Goal: Task Accomplishment & Management: Complete application form

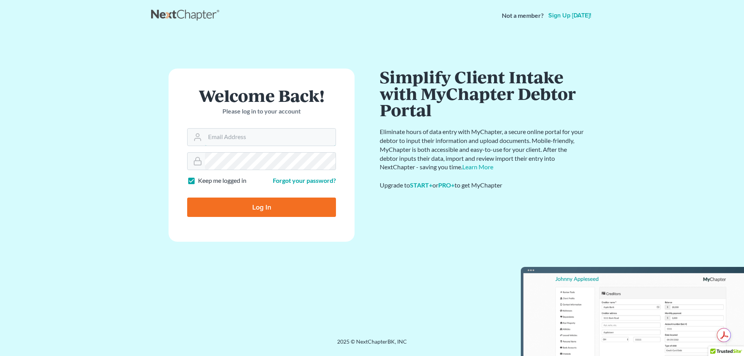
type input "[EMAIL_ADDRESS][DOMAIN_NAME]"
click at [283, 210] on input "Log In" at bounding box center [261, 207] width 149 height 19
type input "Thinking..."
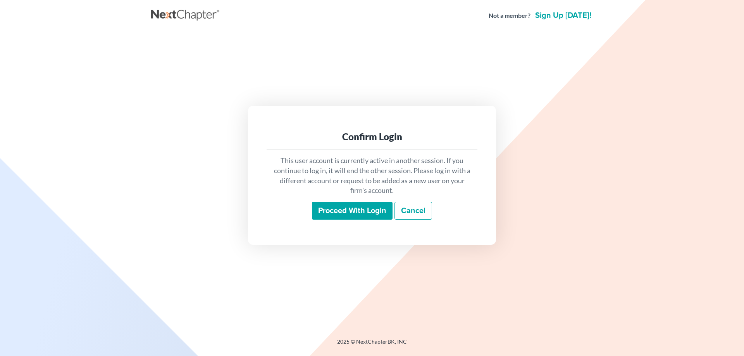
click at [341, 212] on input "Proceed with login" at bounding box center [352, 211] width 81 height 18
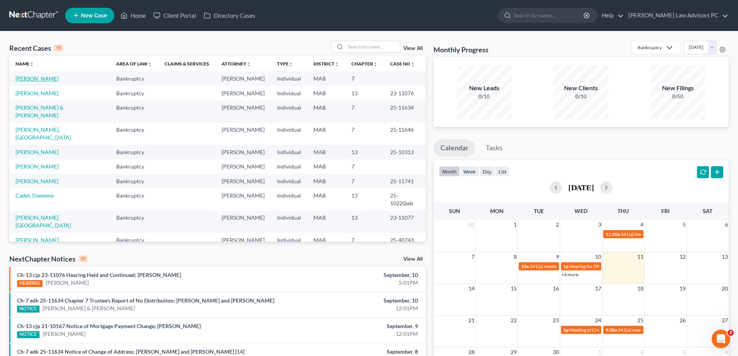
click at [38, 77] on link "[PERSON_NAME]" at bounding box center [36, 78] width 43 height 7
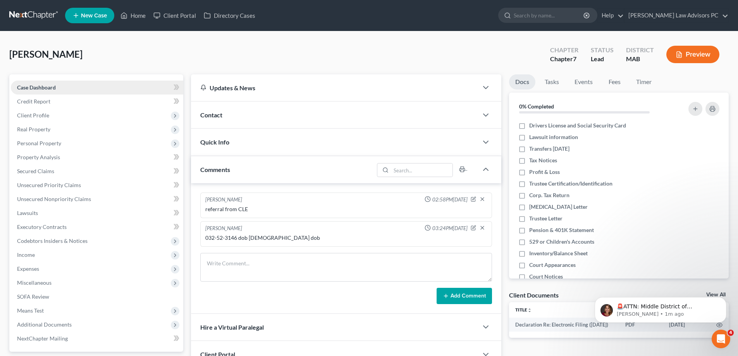
click at [45, 84] on span "Case Dashboard" at bounding box center [36, 87] width 39 height 7
click at [45, 100] on span "Credit Report" at bounding box center [33, 101] width 33 height 7
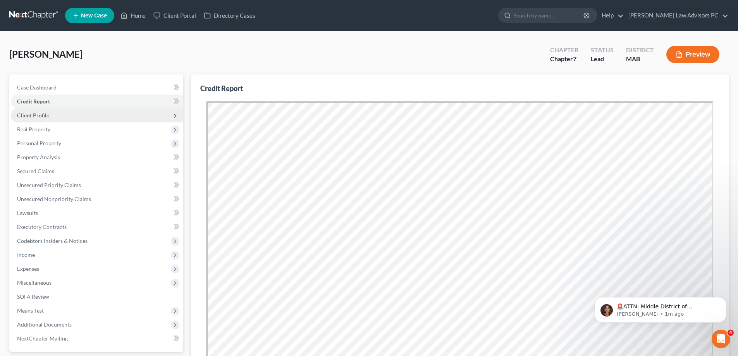
click at [33, 117] on span "Client Profile" at bounding box center [33, 115] width 32 height 7
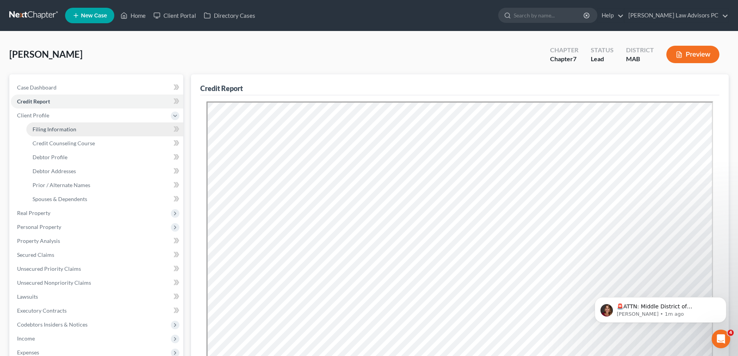
click at [38, 126] on span "Filing Information" at bounding box center [55, 129] width 44 height 7
select select "1"
select select "0"
select select "39"
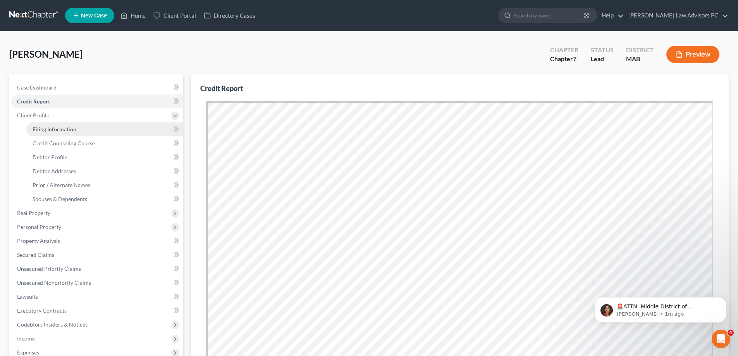
select select "0"
select select "22"
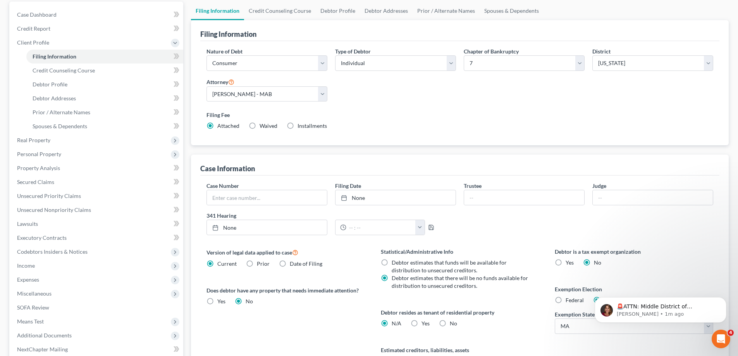
scroll to position [77, 0]
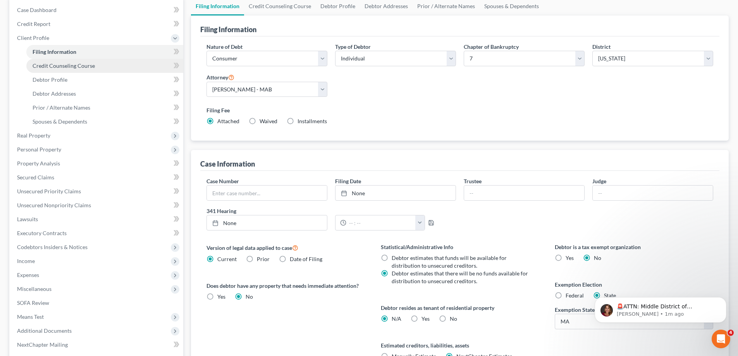
click at [89, 69] on link "Credit Counseling Course" at bounding box center [104, 66] width 157 height 14
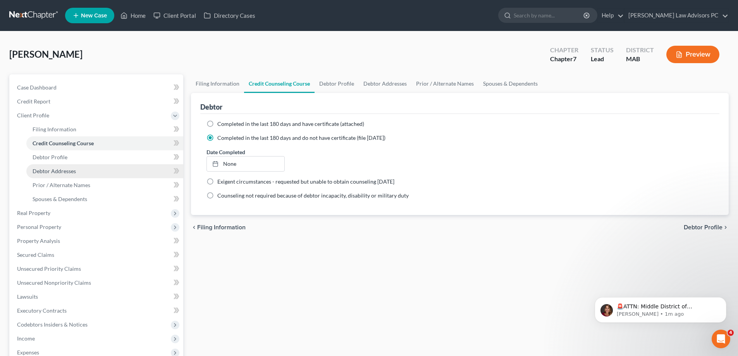
click at [98, 172] on link "Debtor Addresses" at bounding box center [104, 171] width 157 height 14
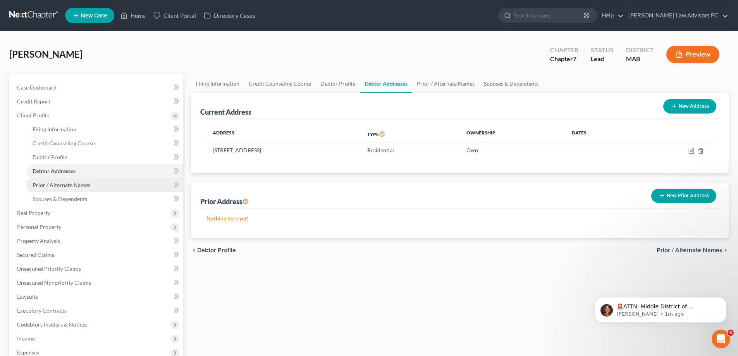
click at [115, 186] on link "Prior / Alternate Names" at bounding box center [104, 185] width 157 height 14
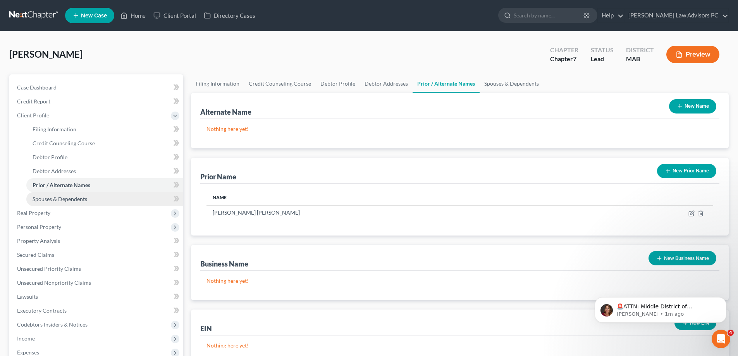
click at [120, 198] on link "Spouses & Dependents" at bounding box center [104, 199] width 157 height 14
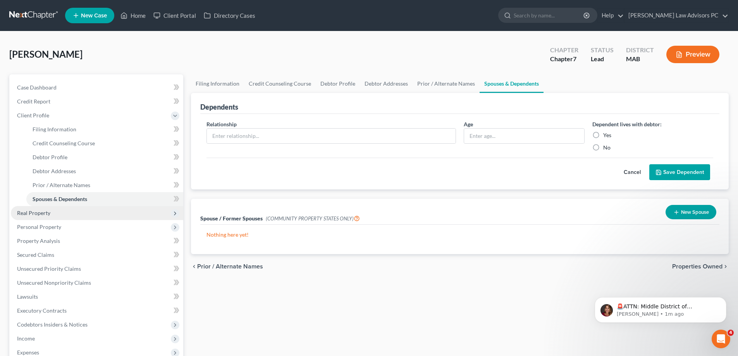
click at [116, 208] on span "Real Property" at bounding box center [97, 213] width 172 height 14
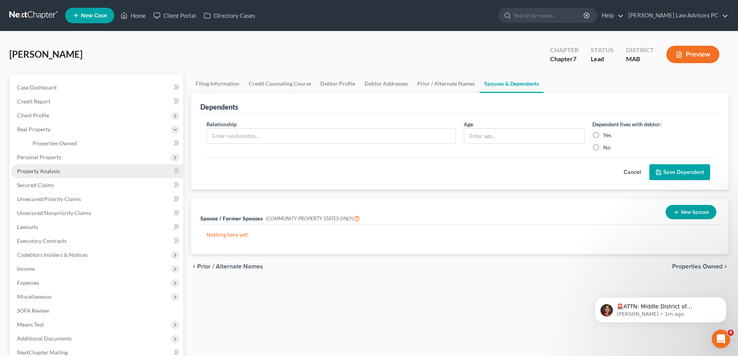
click at [87, 173] on link "Property Analysis" at bounding box center [97, 171] width 172 height 14
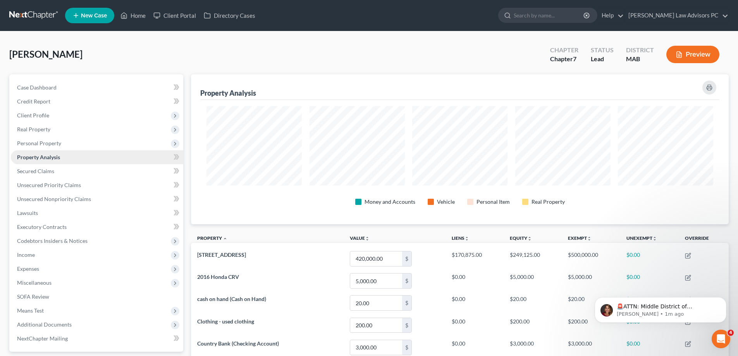
scroll to position [150, 538]
click at [61, 143] on span "Personal Property" at bounding box center [97, 143] width 172 height 14
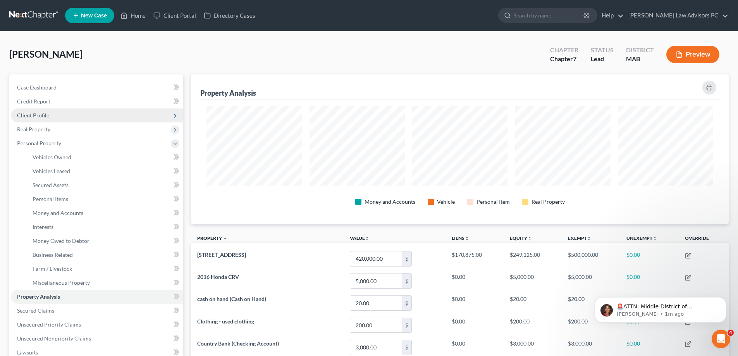
click at [55, 114] on span "Client Profile" at bounding box center [97, 115] width 172 height 14
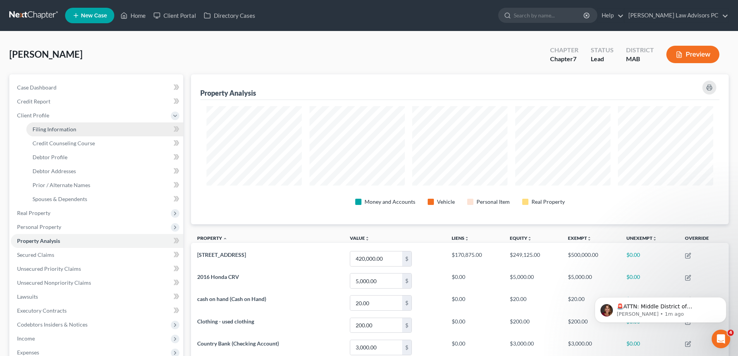
click at [68, 127] on span "Filing Information" at bounding box center [55, 129] width 44 height 7
select select "1"
select select "0"
select select "39"
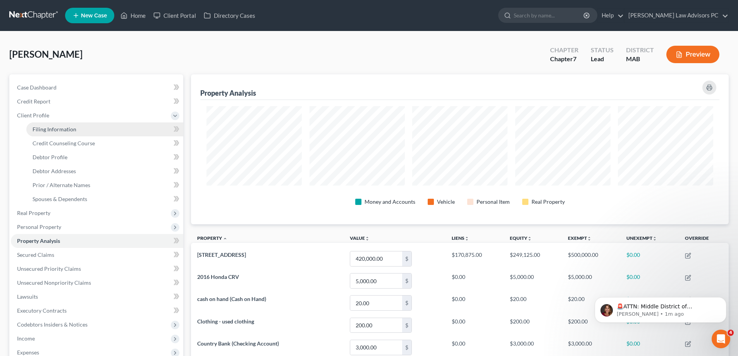
select select "0"
select select "22"
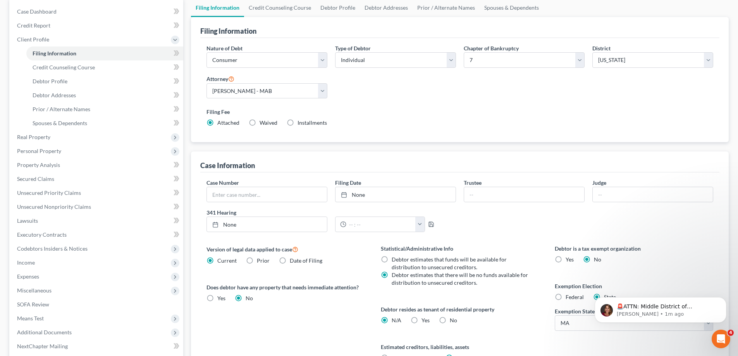
scroll to position [77, 0]
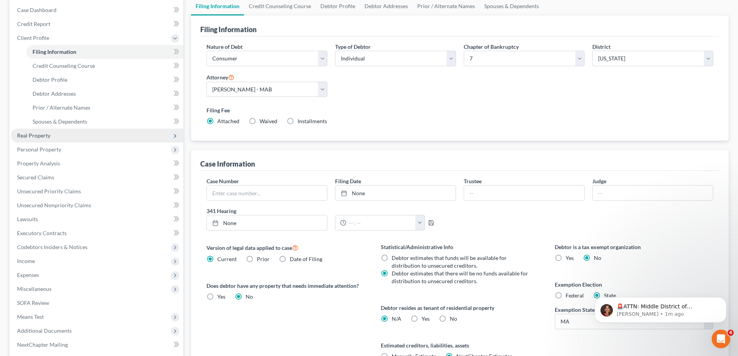
click at [64, 137] on span "Real Property" at bounding box center [97, 136] width 172 height 14
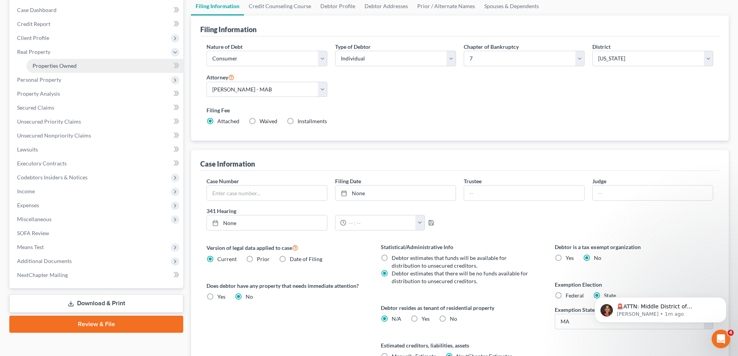
click at [59, 66] on span "Properties Owned" at bounding box center [55, 65] width 44 height 7
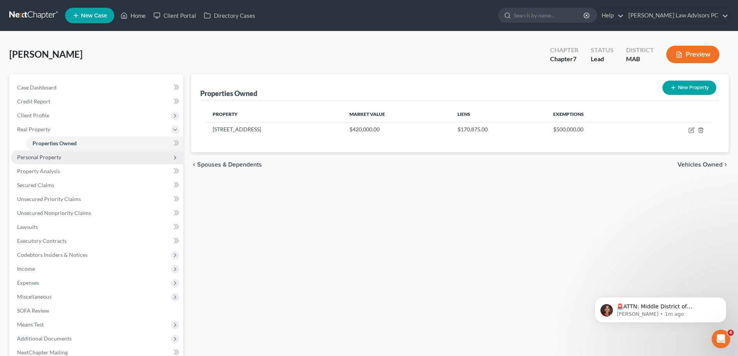
click at [81, 156] on span "Personal Property" at bounding box center [97, 157] width 172 height 14
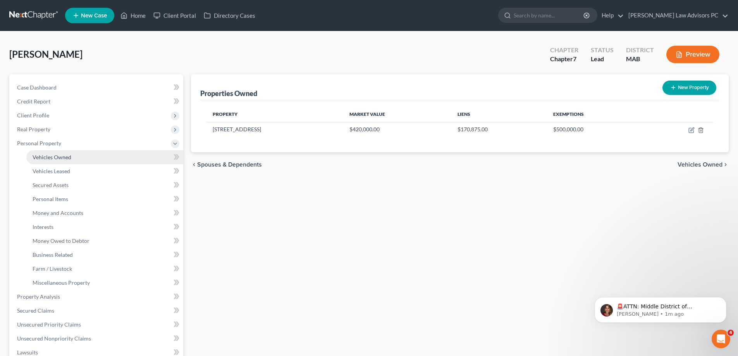
click at [81, 157] on link "Vehicles Owned" at bounding box center [104, 157] width 157 height 14
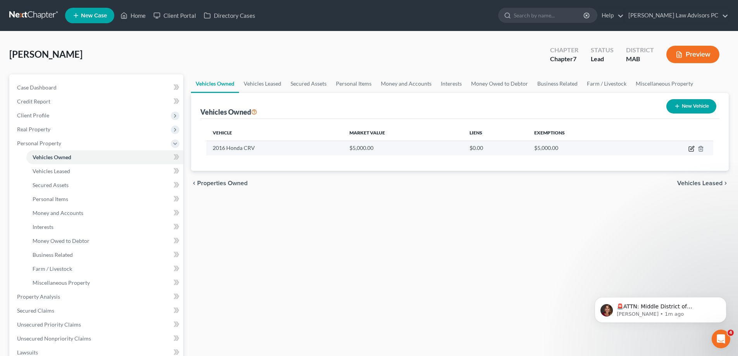
click at [692, 150] on icon "button" at bounding box center [691, 149] width 6 height 6
select select "0"
select select "10"
select select "3"
select select "0"
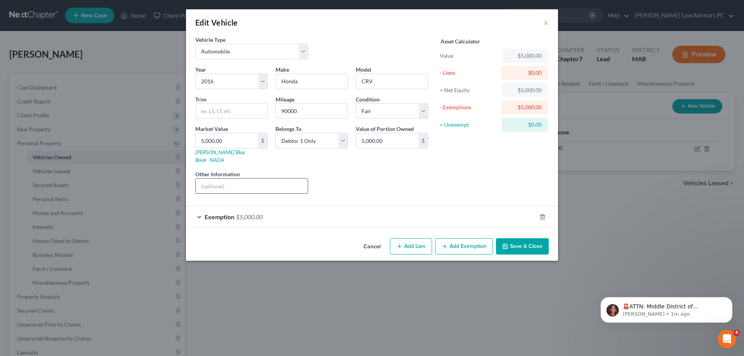
click at [247, 179] on input "text" at bounding box center [252, 186] width 112 height 15
type input "not operating-over 100,000 miles"
click at [521, 240] on button "Save & Close" at bounding box center [522, 246] width 53 height 16
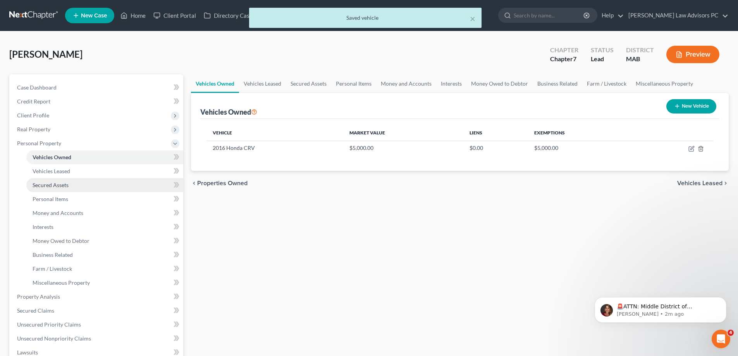
click at [67, 182] on span "Secured Assets" at bounding box center [51, 185] width 36 height 7
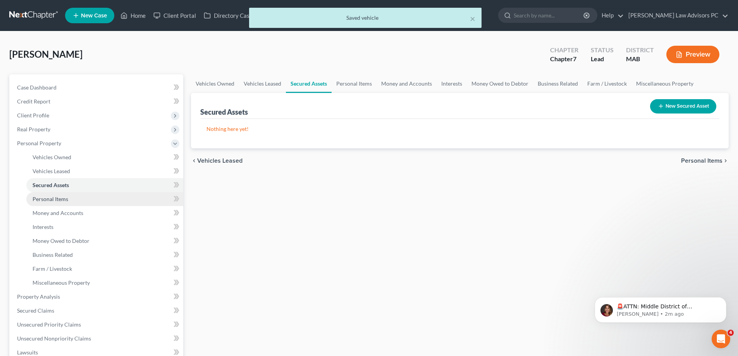
click at [68, 197] on link "Personal Items" at bounding box center [104, 199] width 157 height 14
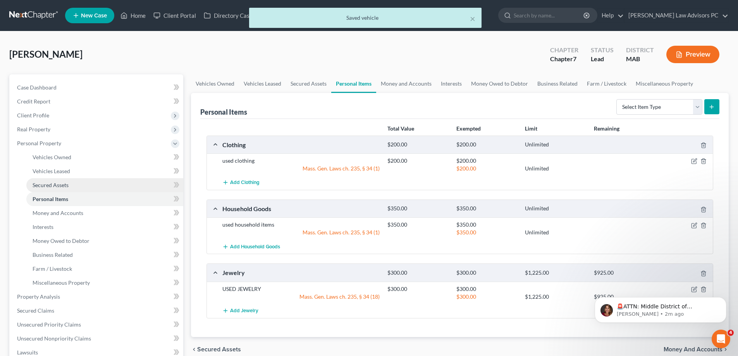
click at [68, 184] on span "Secured Assets" at bounding box center [51, 185] width 36 height 7
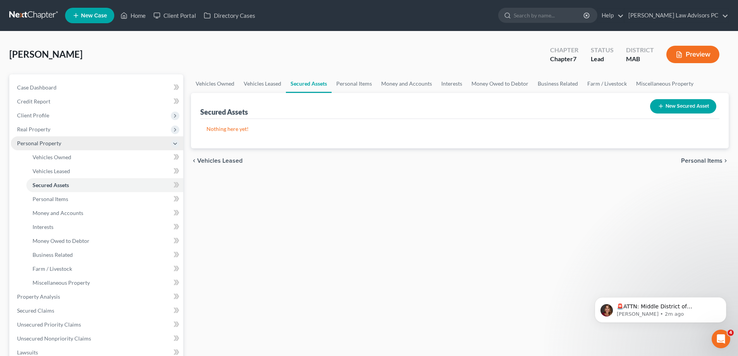
click at [65, 144] on span "Personal Property" at bounding box center [97, 143] width 172 height 14
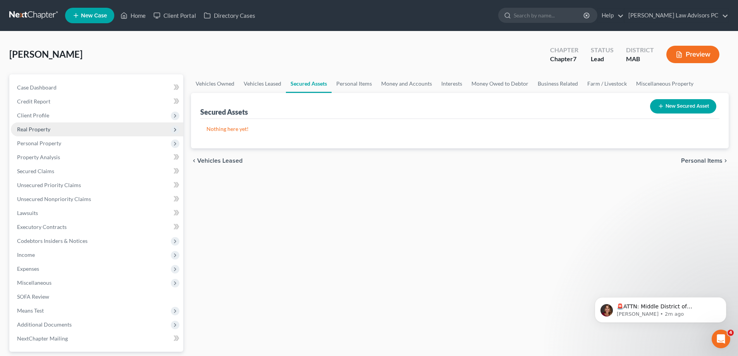
click at [64, 131] on span "Real Property" at bounding box center [97, 129] width 172 height 14
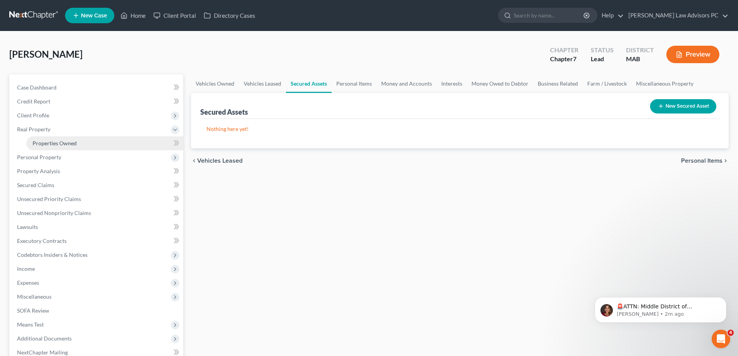
click at [105, 141] on link "Properties Owned" at bounding box center [104, 143] width 157 height 14
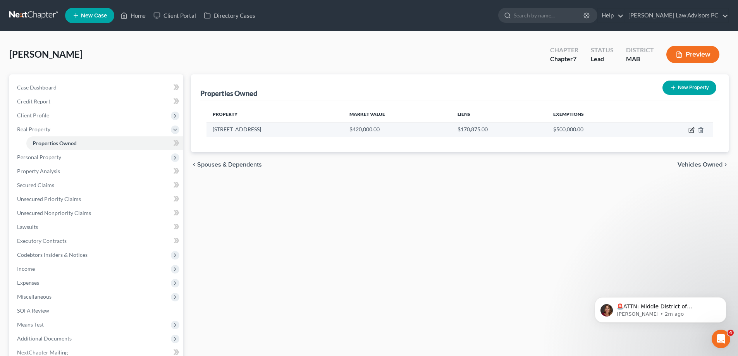
click at [692, 132] on icon "button" at bounding box center [691, 130] width 6 height 6
select select "22"
select select "0"
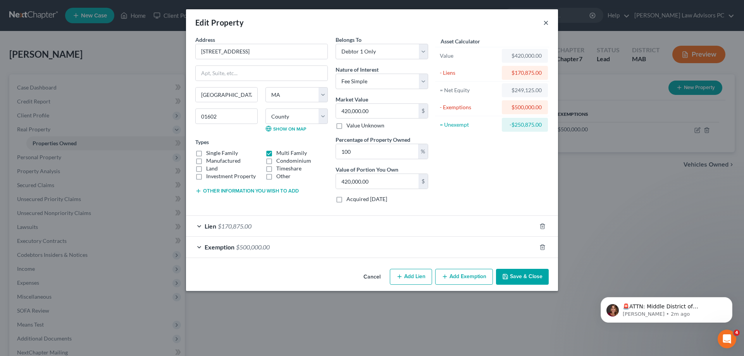
click at [544, 19] on button "×" at bounding box center [545, 22] width 5 height 9
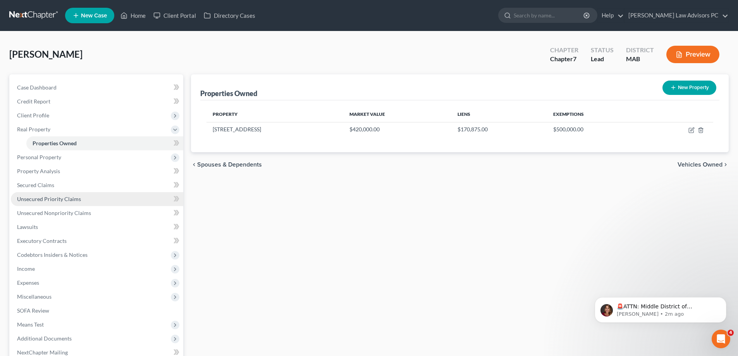
click at [93, 195] on link "Unsecured Priority Claims" at bounding box center [97, 199] width 172 height 14
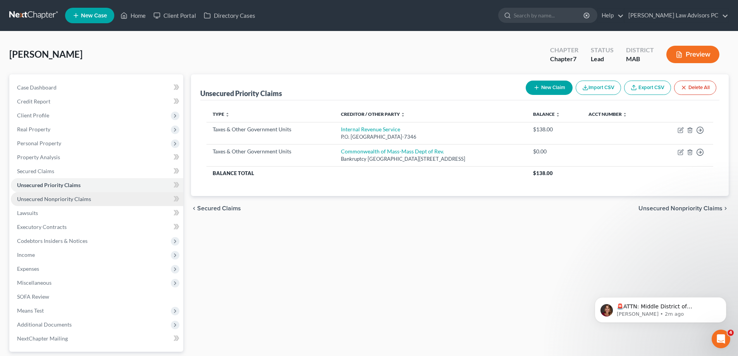
click at [91, 201] on link "Unsecured Nonpriority Claims" at bounding box center [97, 199] width 172 height 14
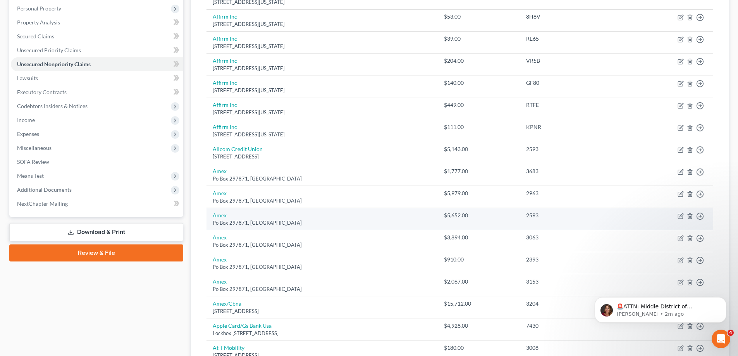
scroll to position [116, 0]
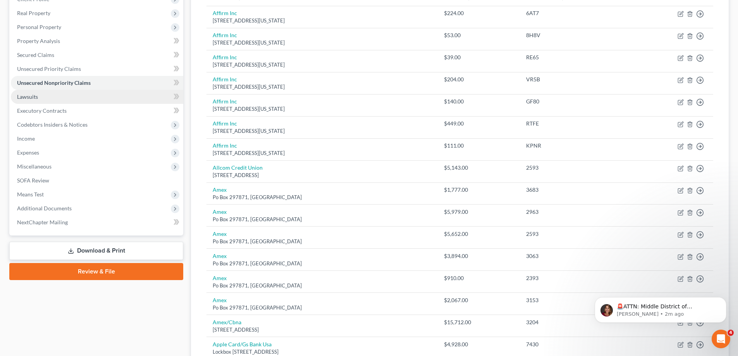
click at [88, 98] on link "Lawsuits" at bounding box center [97, 97] width 172 height 14
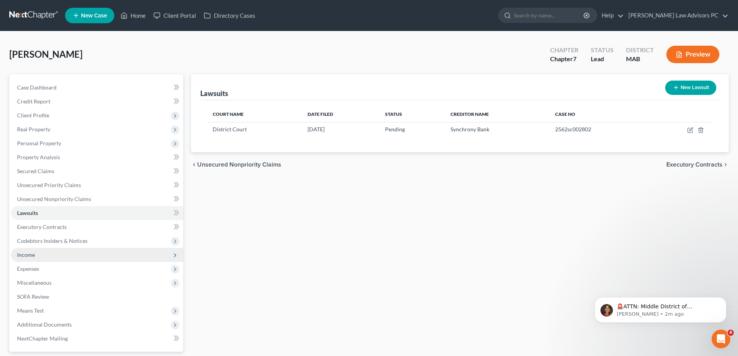
click at [92, 254] on span "Income" at bounding box center [97, 255] width 172 height 14
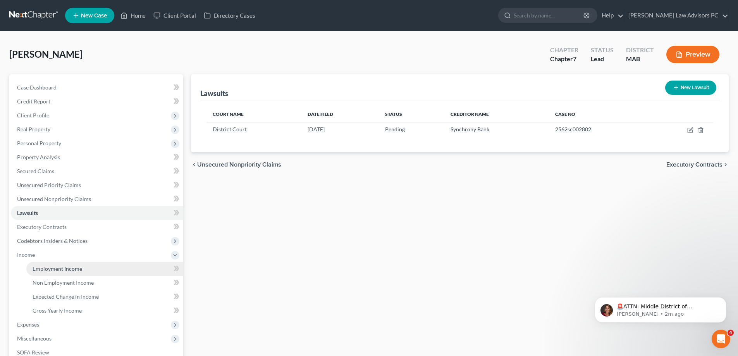
click at [93, 265] on link "Employment Income" at bounding box center [104, 269] width 157 height 14
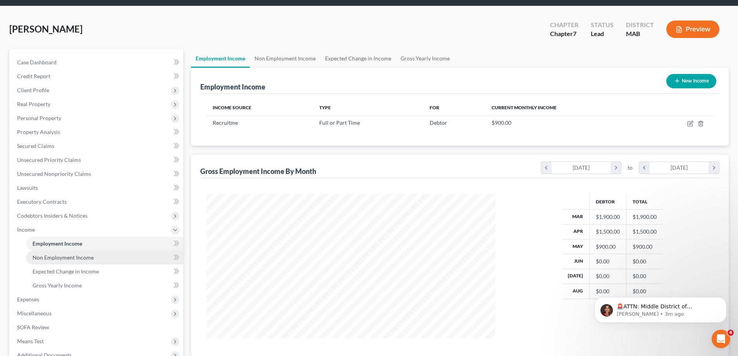
scroll to position [39, 0]
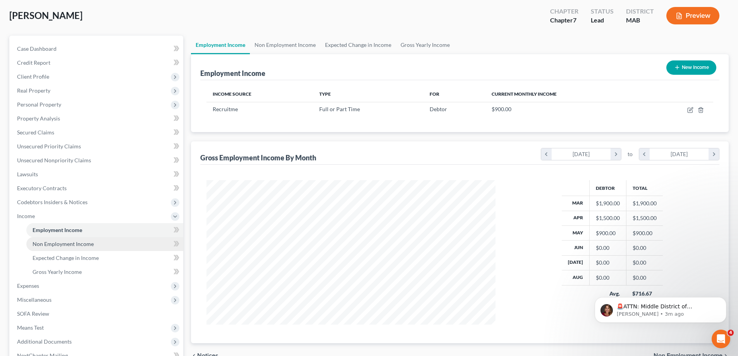
click at [97, 244] on link "Non Employment Income" at bounding box center [104, 244] width 157 height 14
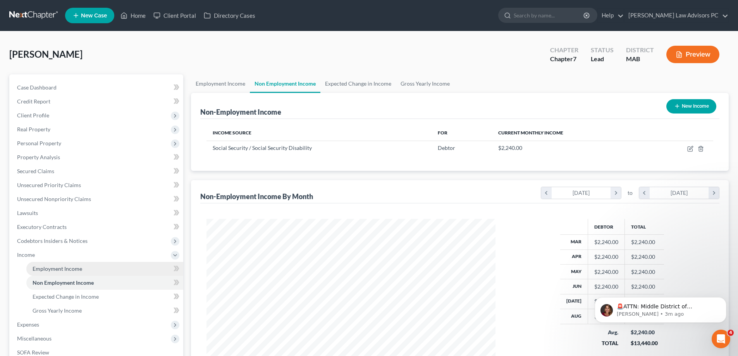
scroll to position [145, 304]
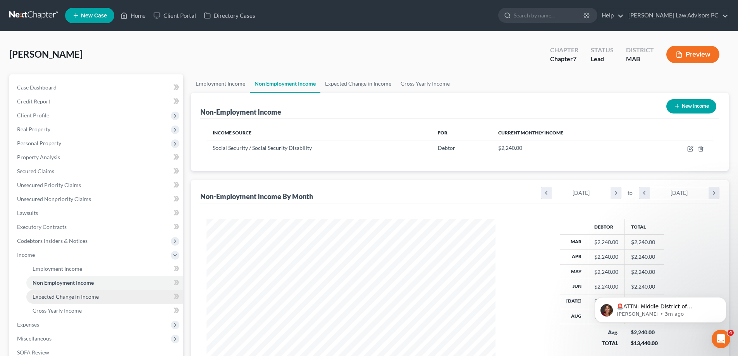
click at [102, 291] on link "Expected Change in Income" at bounding box center [104, 297] width 157 height 14
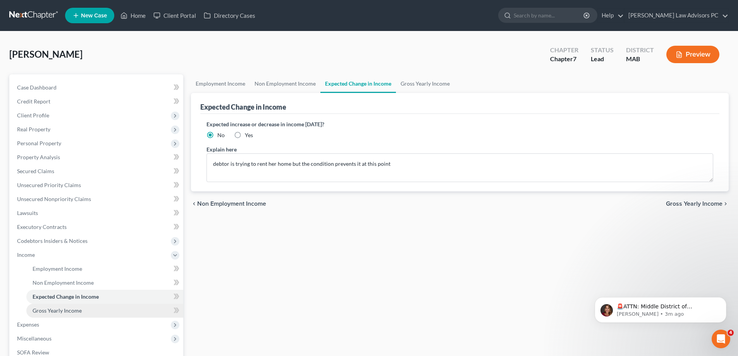
click at [101, 305] on link "Gross Yearly Income" at bounding box center [104, 311] width 157 height 14
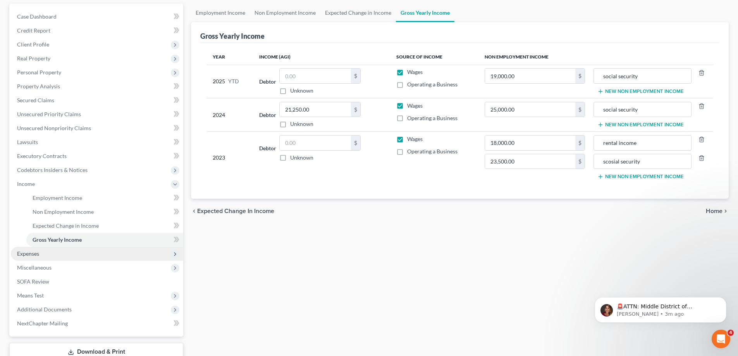
scroll to position [77, 0]
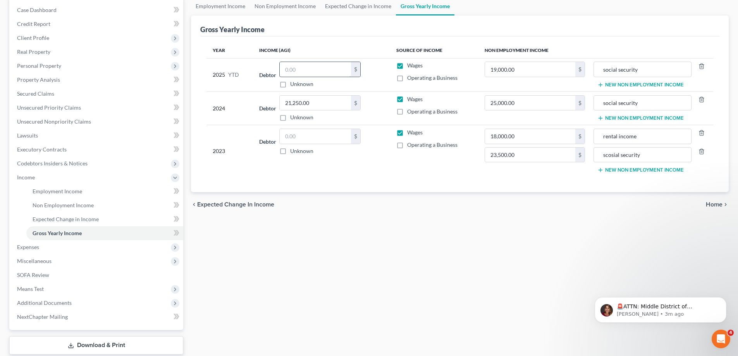
click at [304, 68] on input "text" at bounding box center [315, 69] width 71 height 15
click at [297, 68] on input "text" at bounding box center [315, 69] width 71 height 15
type input "3,853"
click at [483, 81] on td "19,000.00 $" at bounding box center [534, 74] width 113 height 33
click at [306, 138] on input "text" at bounding box center [315, 136] width 71 height 15
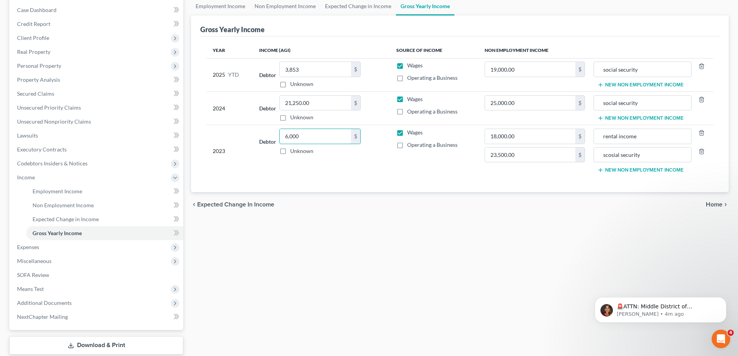
type input "6,000"
click at [600, 118] on line "button" at bounding box center [600, 117] width 0 height 3
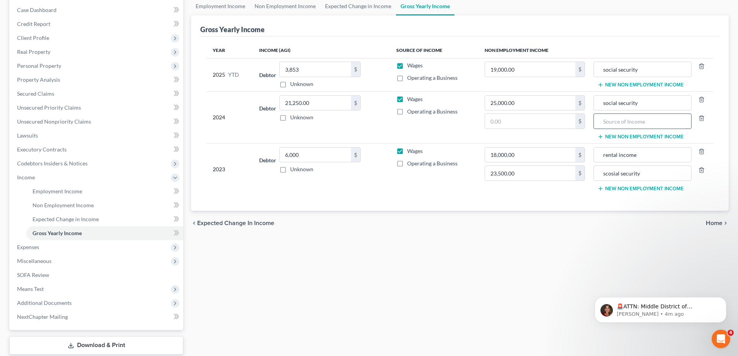
click at [613, 121] on input "text" at bounding box center [642, 121] width 89 height 15
type input "rental income"
click at [518, 121] on input "text" at bounding box center [530, 121] width 90 height 15
click at [451, 198] on div "Year Income (AGI) Source of Income Non Employment Income 2025 YTD Debtor 3,853.…" at bounding box center [459, 123] width 519 height 174
click at [518, 124] on input "18,000" at bounding box center [530, 121] width 90 height 15
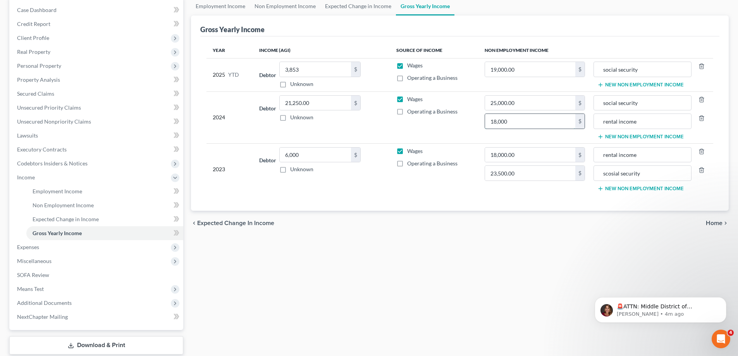
click at [517, 122] on input "18,000" at bounding box center [530, 121] width 90 height 15
type input "18,000.00"
click at [132, 248] on span "Expenses" at bounding box center [97, 247] width 172 height 14
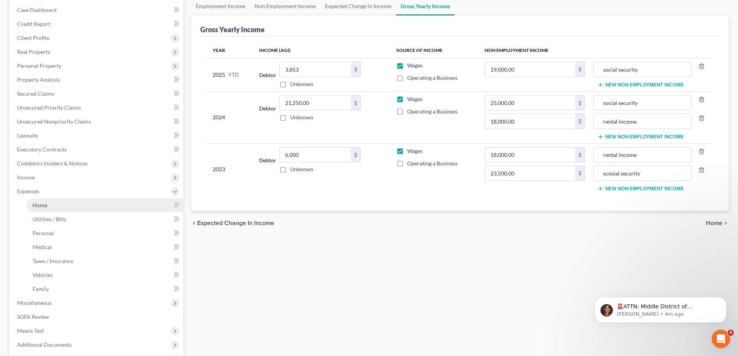
click at [102, 201] on link "Home" at bounding box center [104, 205] width 157 height 14
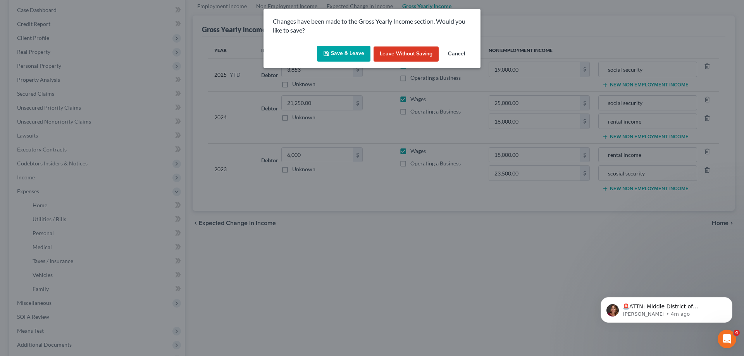
click at [338, 55] on button "Save & Leave" at bounding box center [343, 54] width 53 height 16
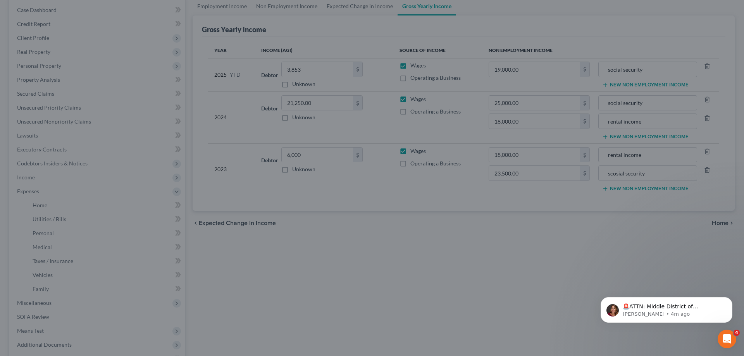
type input "18,000.00"
type input "rental income"
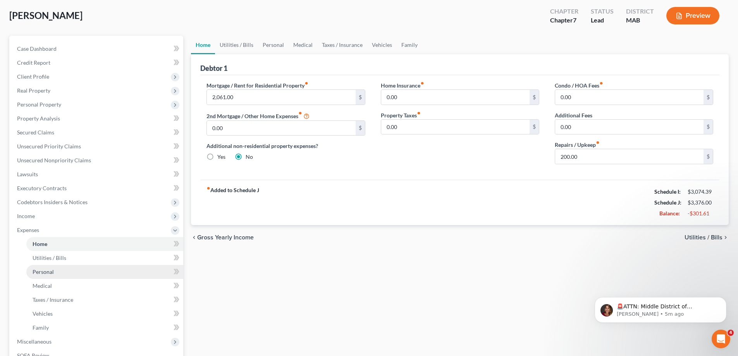
scroll to position [77, 0]
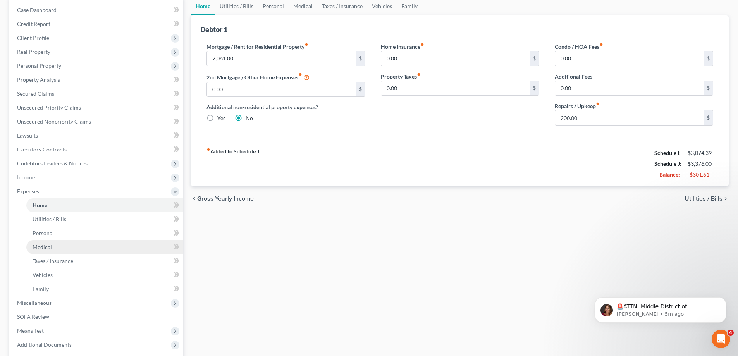
click at [107, 249] on link "Medical" at bounding box center [104, 247] width 157 height 14
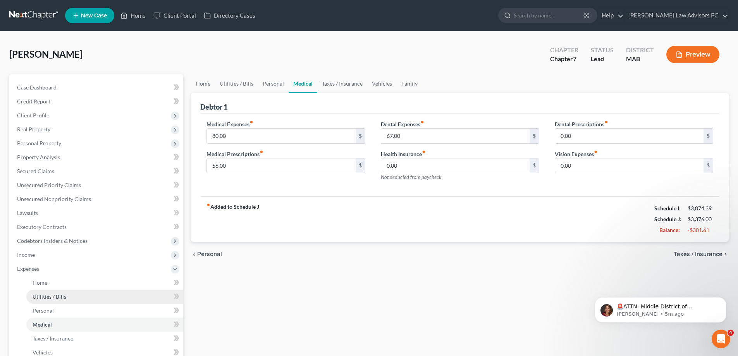
scroll to position [77, 0]
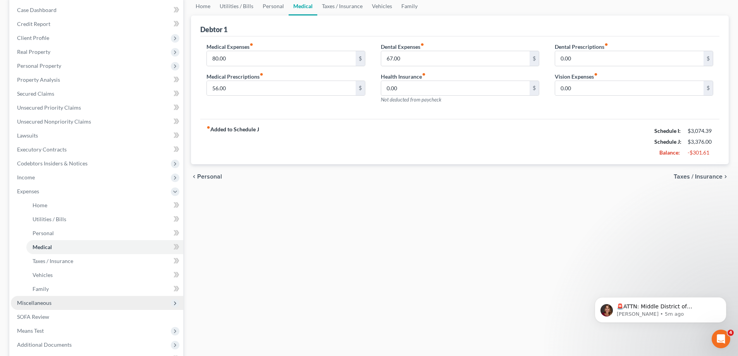
click at [103, 301] on span "Miscellaneous" at bounding box center [97, 303] width 172 height 14
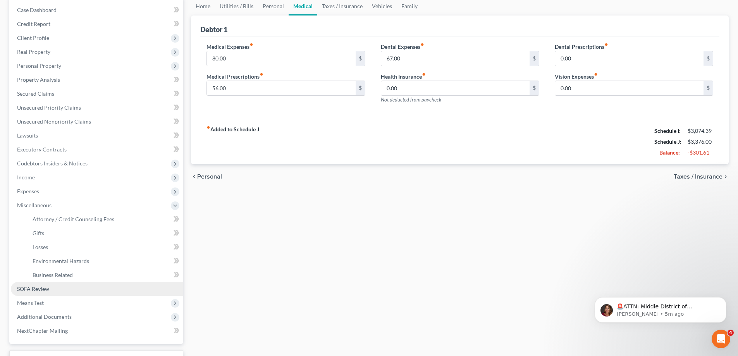
click at [115, 291] on link "SOFA Review" at bounding box center [97, 289] width 172 height 14
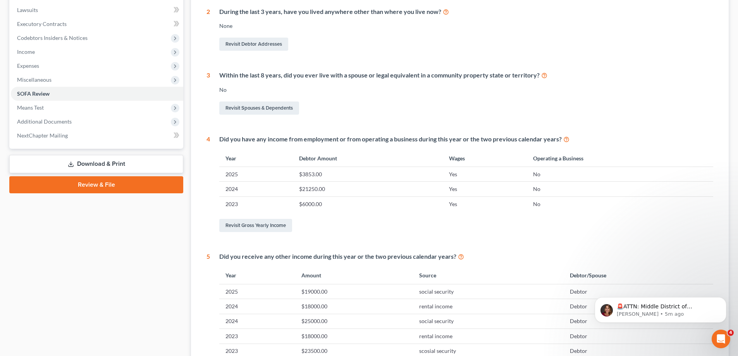
scroll to position [194, 0]
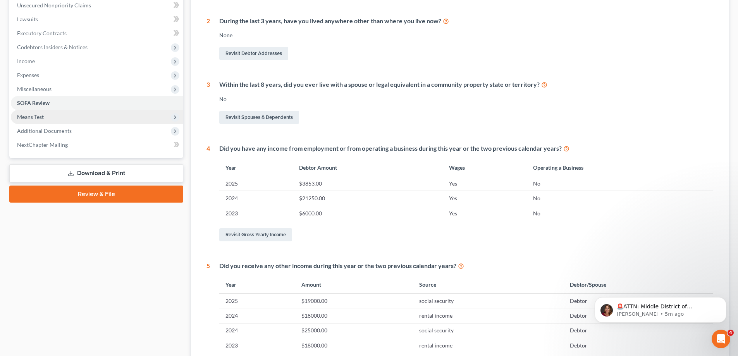
click at [116, 113] on span "Means Test" at bounding box center [97, 117] width 172 height 14
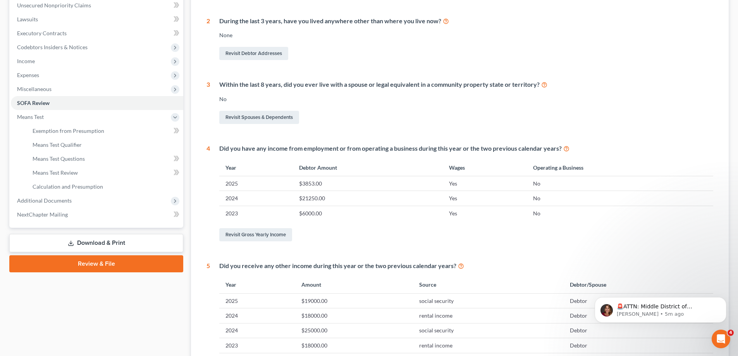
click at [707, 260] on div "🚨ATTN: Middle District of Florida The court has added a new Credit Counseling F…" at bounding box center [660, 274] width 143 height 97
click at [730, 281] on div "🚨ATTN: Middle District of Florida The court has added a new Credit Counseling F…" at bounding box center [660, 274] width 143 height 97
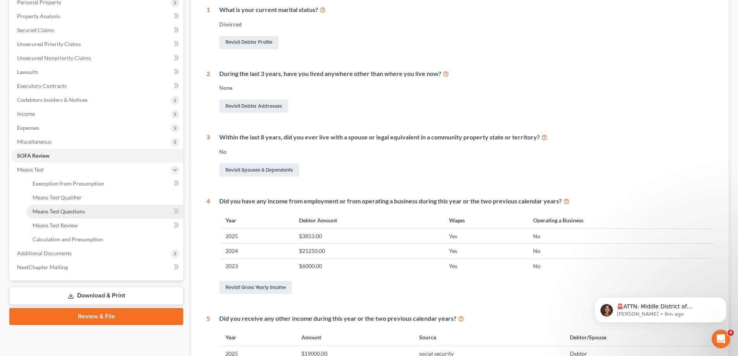
scroll to position [155, 0]
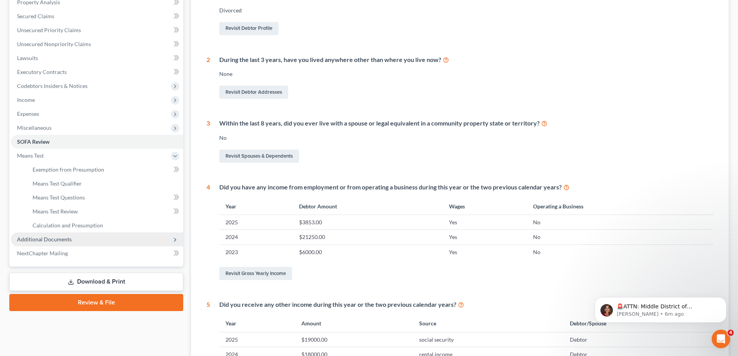
click at [81, 240] on span "Additional Documents" at bounding box center [97, 239] width 172 height 14
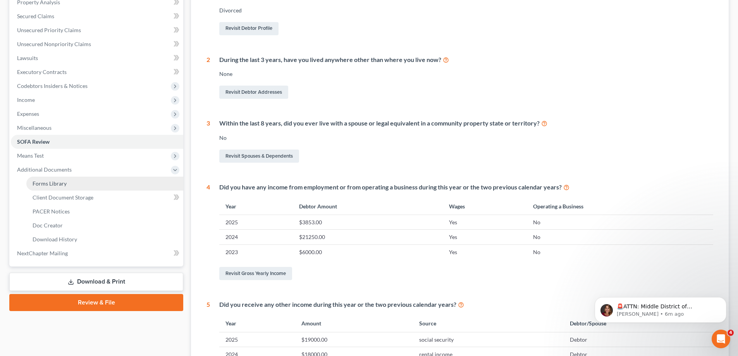
click at [86, 181] on link "Forms Library" at bounding box center [104, 184] width 157 height 14
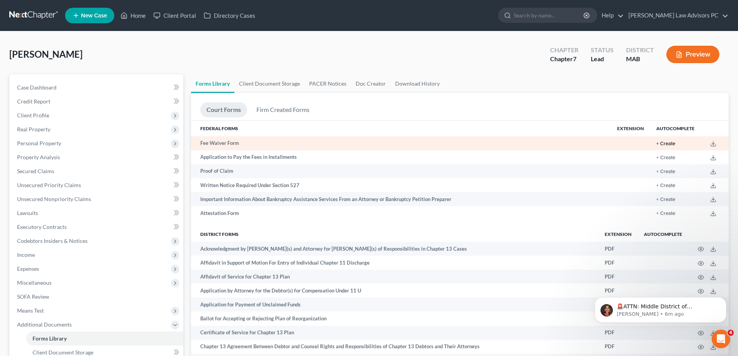
click at [665, 144] on button "+ Create" at bounding box center [665, 143] width 19 height 5
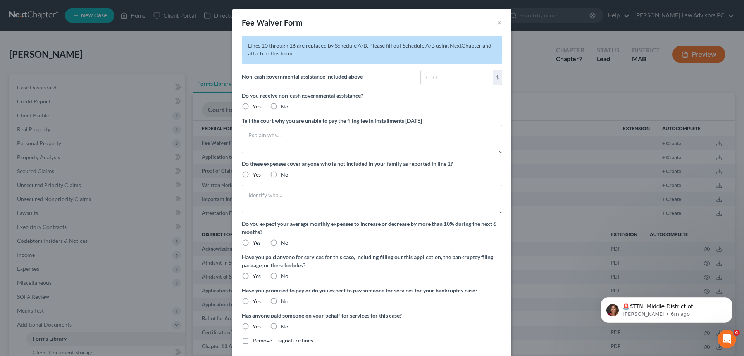
click at [281, 328] on label "No" at bounding box center [284, 327] width 7 height 8
click at [284, 328] on input "No" at bounding box center [286, 325] width 5 height 5
radio input "true"
click at [281, 299] on label "No" at bounding box center [284, 302] width 7 height 8
click at [284, 299] on input "No" at bounding box center [286, 300] width 5 height 5
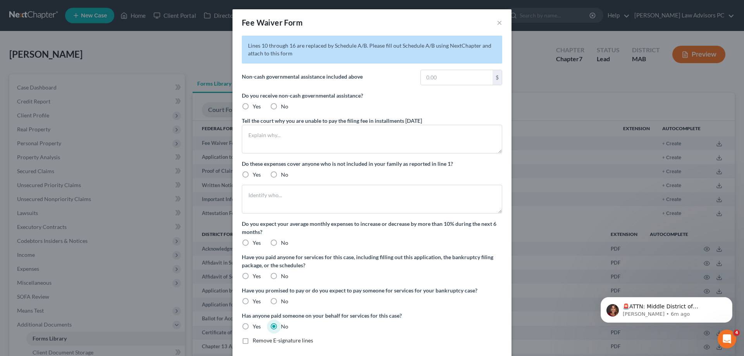
radio input "true"
click at [431, 77] on input "text" at bounding box center [457, 77] width 72 height 15
drag, startPoint x: 438, startPoint y: 80, endPoint x: 419, endPoint y: 77, distance: 19.2
click at [421, 77] on input "228." at bounding box center [457, 77] width 72 height 15
type input "228."
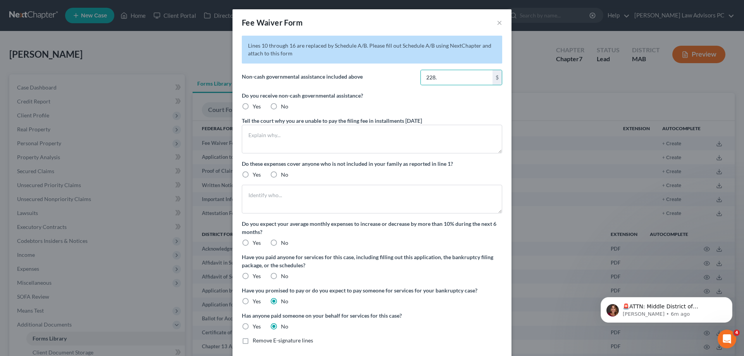
click at [411, 91] on label "Do you receive non-cash governmental assistance?" at bounding box center [372, 95] width 260 height 8
click at [253, 109] on label "Yes" at bounding box center [257, 107] width 8 height 8
click at [256, 108] on input "Yes" at bounding box center [258, 105] width 5 height 5
radio input "true"
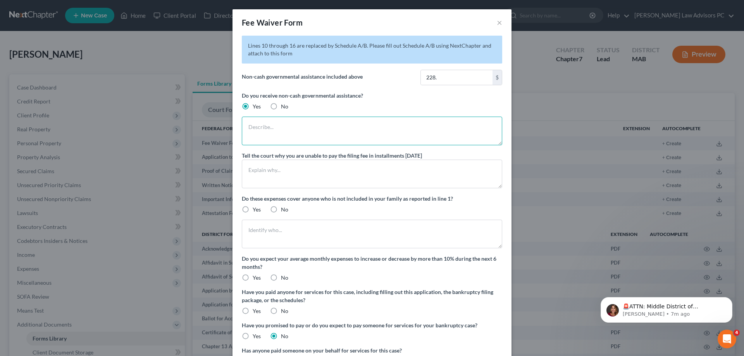
click at [272, 125] on textarea at bounding box center [372, 131] width 260 height 29
type textarea "food stamps 228.00 mos fuel assistance 100.00 mos/1200 yr"
click at [275, 161] on textarea at bounding box center [372, 174] width 260 height 29
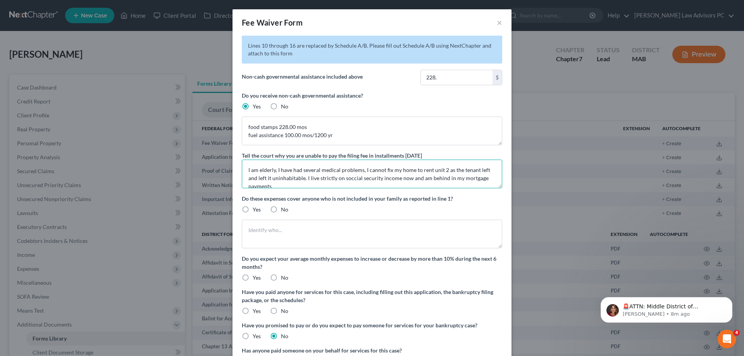
scroll to position [2, 0]
type textarea "I am elderly, I have had several medical problems, I cannot fix my home to rent…"
click at [281, 208] on label "No" at bounding box center [284, 210] width 7 height 8
click at [284, 208] on input "No" at bounding box center [286, 208] width 5 height 5
radio input "true"
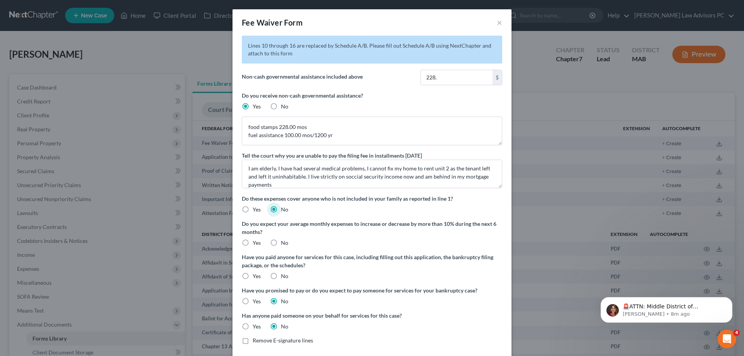
scroll to position [37, 0]
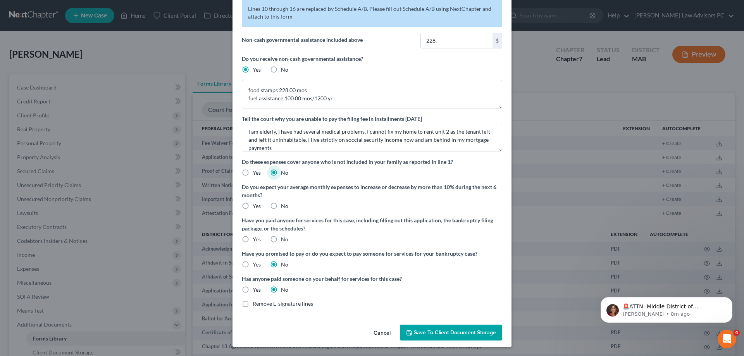
click at [253, 205] on label "Yes" at bounding box center [257, 206] width 8 height 8
click at [256, 205] on input "Yes" at bounding box center [258, 204] width 5 height 5
radio input "true"
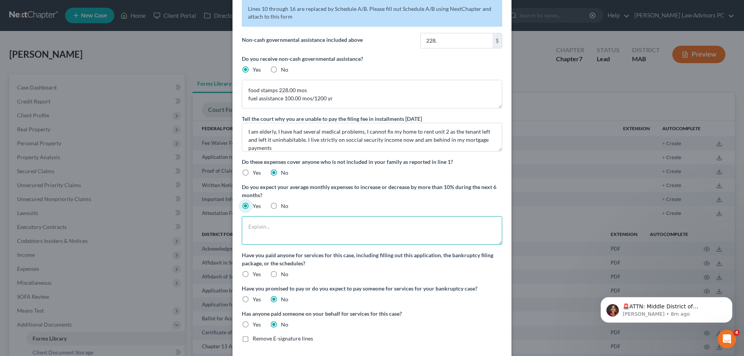
click at [268, 220] on textarea at bounding box center [372, 230] width 260 height 29
type textarea "I expect that my expenses will continue to increase with no prospect for addito…"
click at [281, 273] on label "No" at bounding box center [284, 274] width 7 height 8
click at [284, 273] on input "No" at bounding box center [286, 272] width 5 height 5
radio input "true"
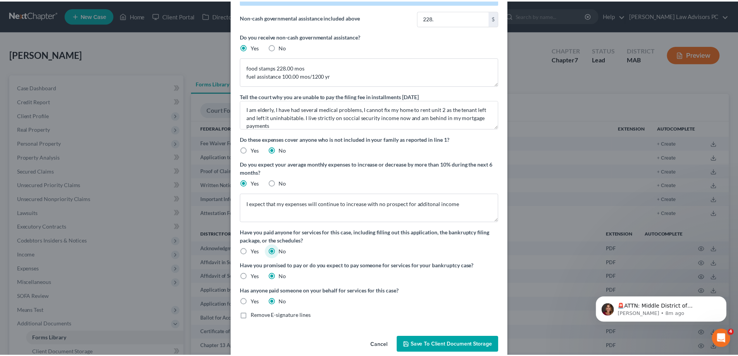
scroll to position [72, 0]
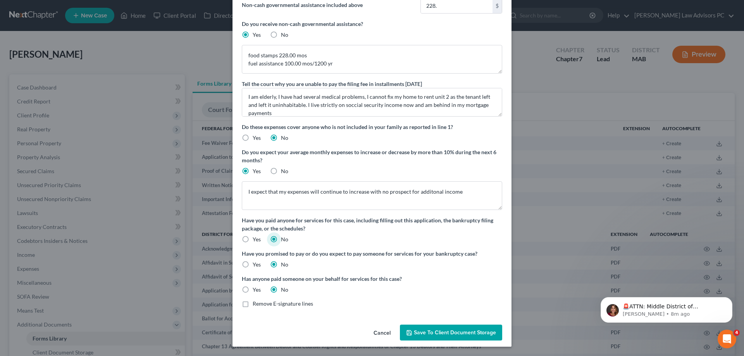
click at [418, 329] on span "Save to Client Document Storage" at bounding box center [455, 332] width 82 height 7
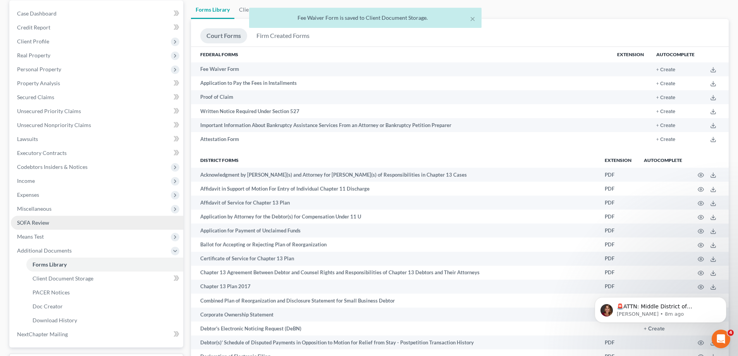
scroll to position [77, 0]
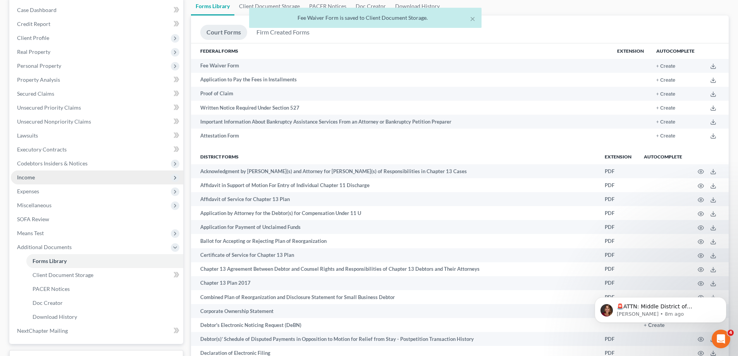
click at [65, 180] on span "Income" at bounding box center [97, 177] width 172 height 14
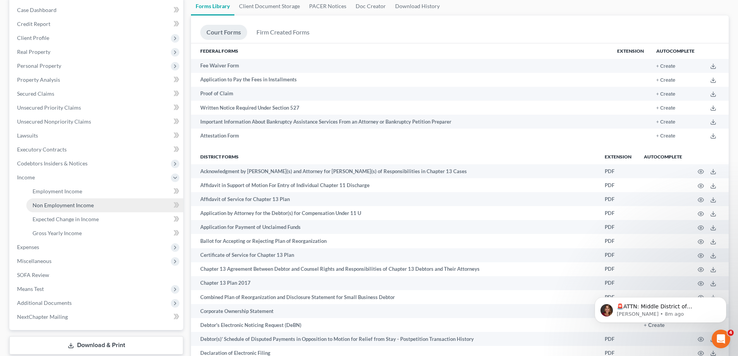
click at [76, 203] on span "Non Employment Income" at bounding box center [63, 205] width 61 height 7
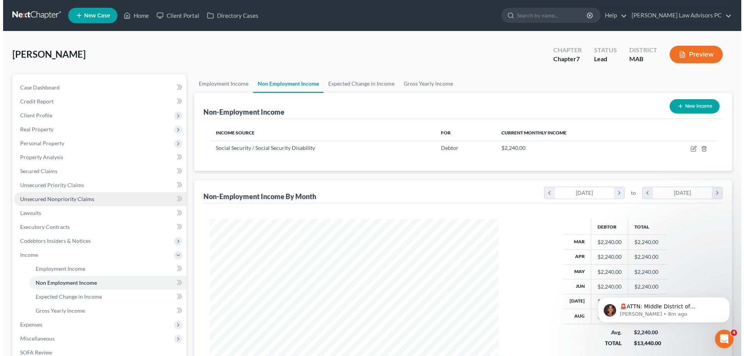
scroll to position [145, 304]
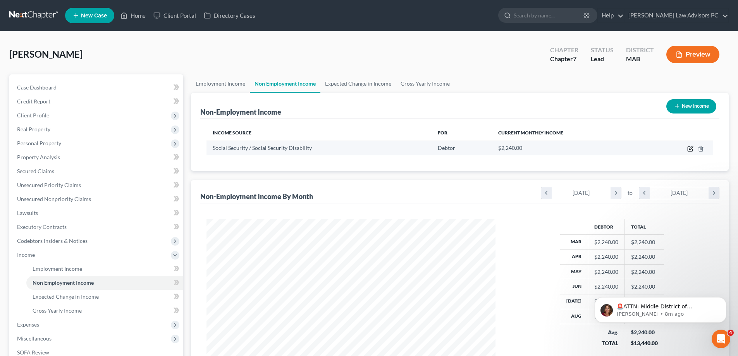
click at [688, 150] on icon "button" at bounding box center [690, 149] width 6 height 6
select select "4"
select select "0"
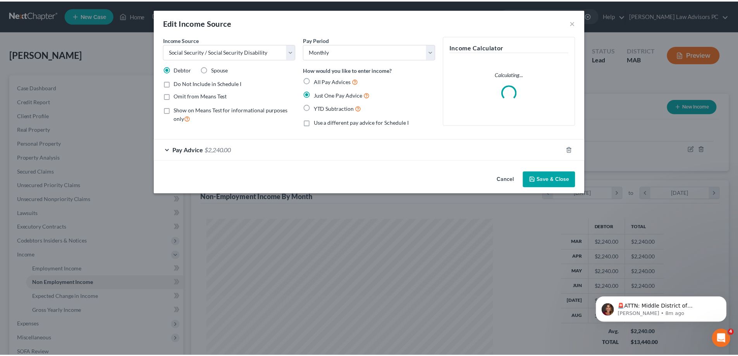
scroll to position [146, 307]
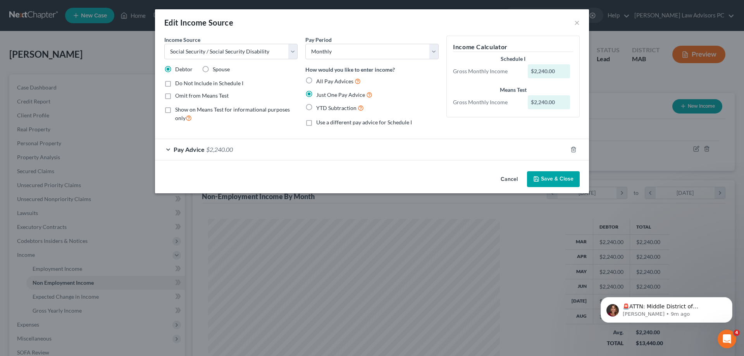
click at [562, 178] on button "Save & Close" at bounding box center [553, 179] width 53 height 16
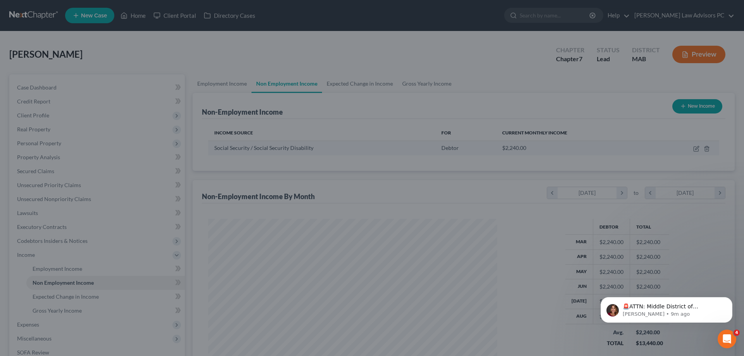
scroll to position [387260, 387100]
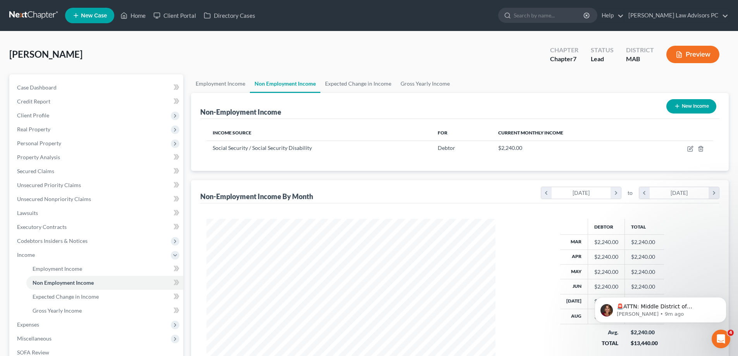
click at [687, 110] on button "New Income" at bounding box center [691, 106] width 50 height 14
select select "0"
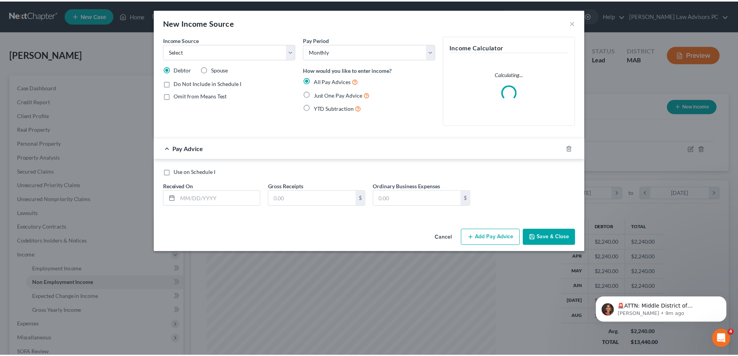
scroll to position [146, 307]
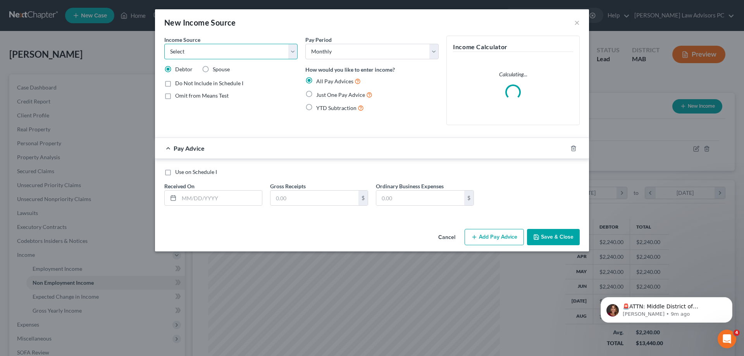
click at [237, 55] on select "Select Unemployment Disability (from employer) Pension Retirement Social Securi…" at bounding box center [230, 51] width 133 height 15
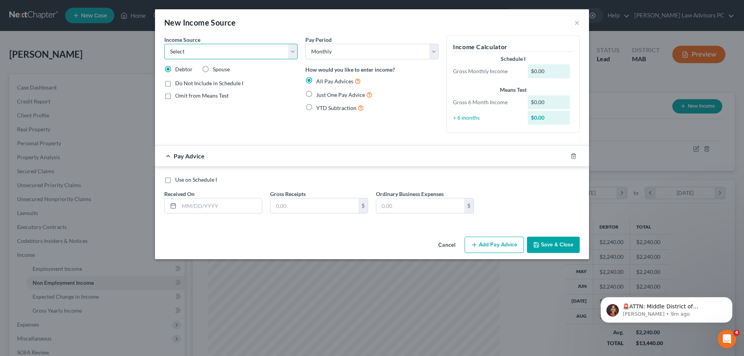
select select "5"
click at [164, 44] on select "Select Unemployment Disability (from employer) Pension Retirement Social Securi…" at bounding box center [230, 51] width 133 height 15
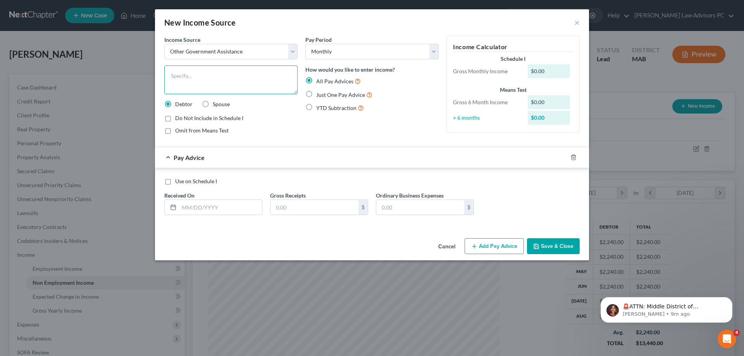
click at [207, 72] on textarea at bounding box center [230, 79] width 133 height 29
type textarea "food stamps"
click at [316, 92] on label "Just One Pay Advice" at bounding box center [344, 94] width 56 height 9
click at [319, 92] on input "Just One Pay Advice" at bounding box center [321, 92] width 5 height 5
radio input "true"
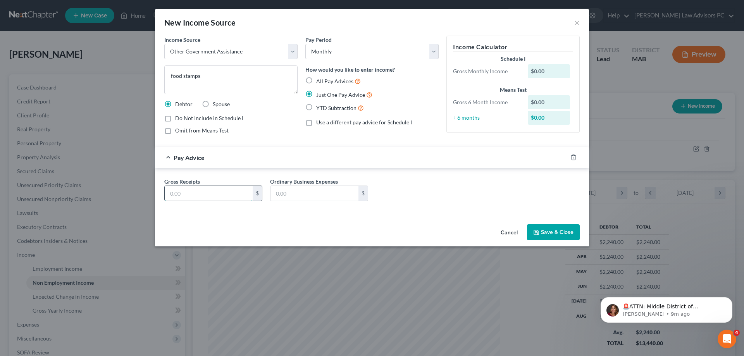
click at [210, 194] on input "text" at bounding box center [209, 193] width 88 height 15
type input "228."
click at [547, 232] on button "Save & Close" at bounding box center [553, 232] width 53 height 16
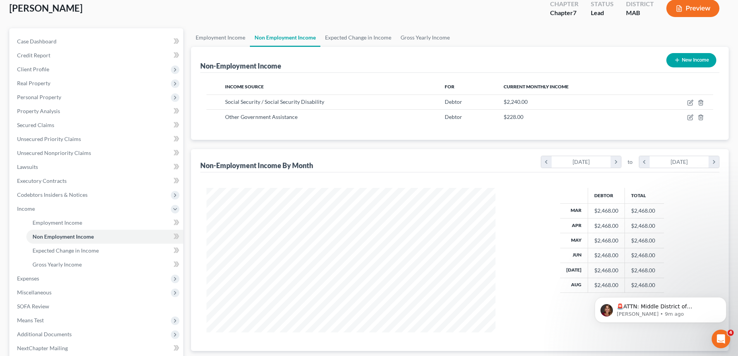
scroll to position [48, 0]
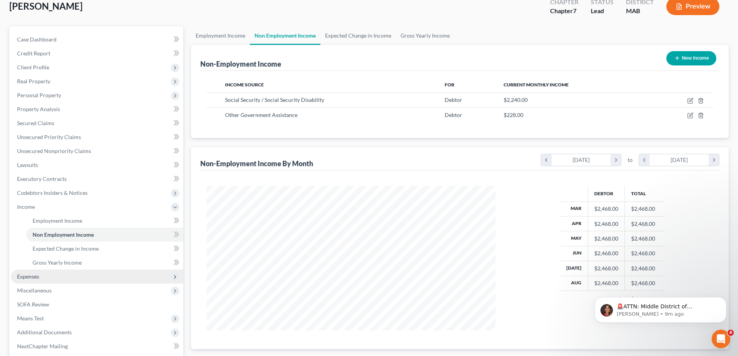
click at [48, 275] on span "Expenses" at bounding box center [97, 277] width 172 height 14
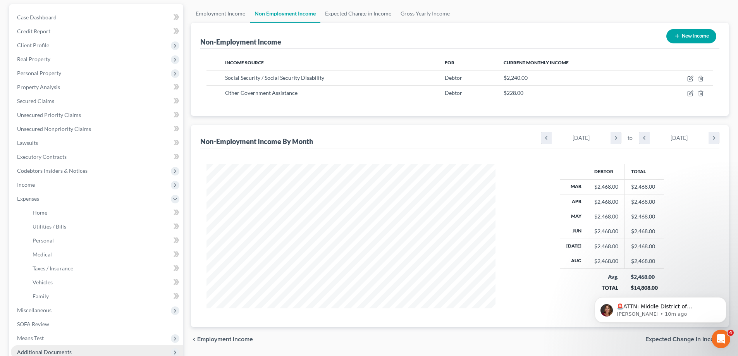
scroll to position [126, 0]
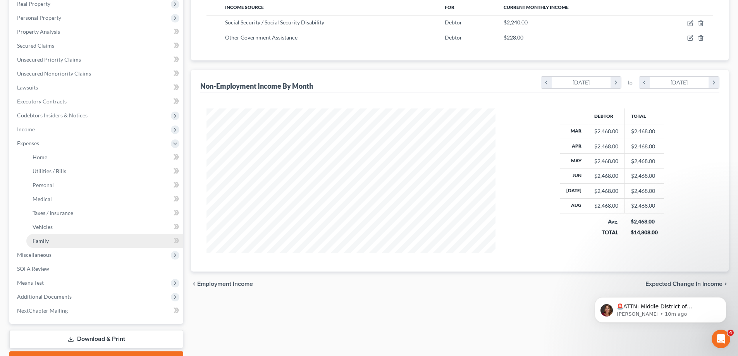
click at [138, 245] on link "Family" at bounding box center [104, 241] width 157 height 14
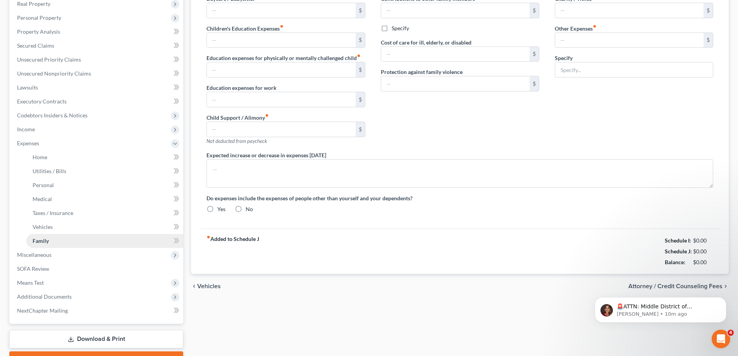
scroll to position [32, 0]
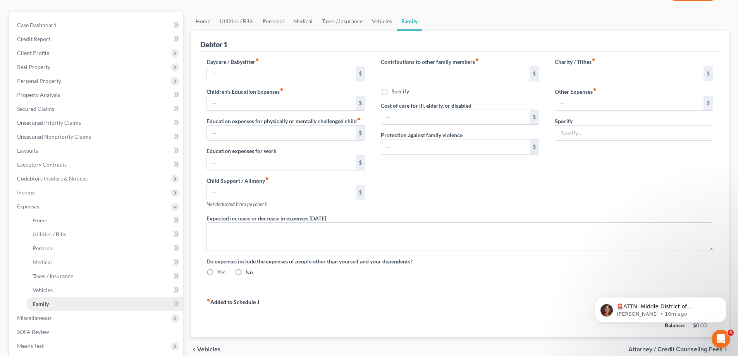
type input "0.00"
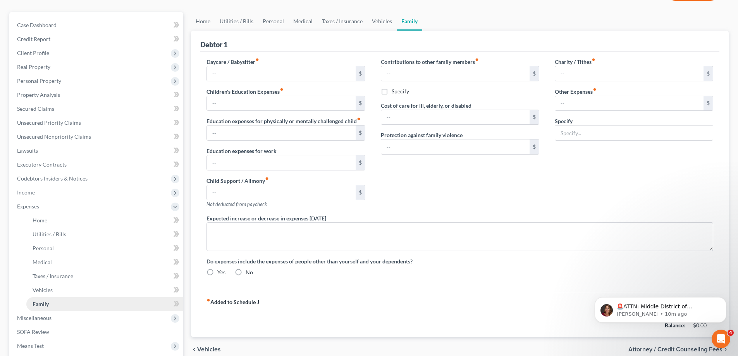
type input "0.00"
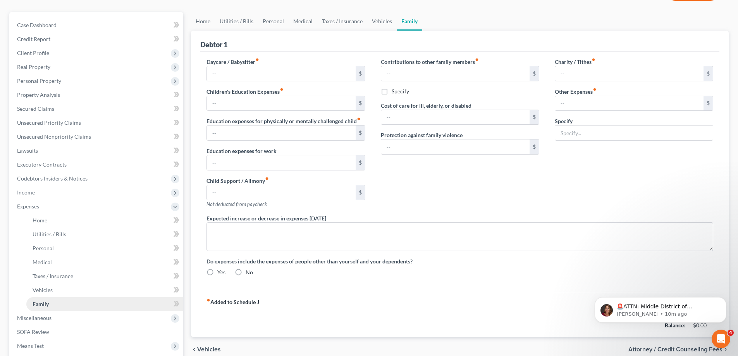
radio input "true"
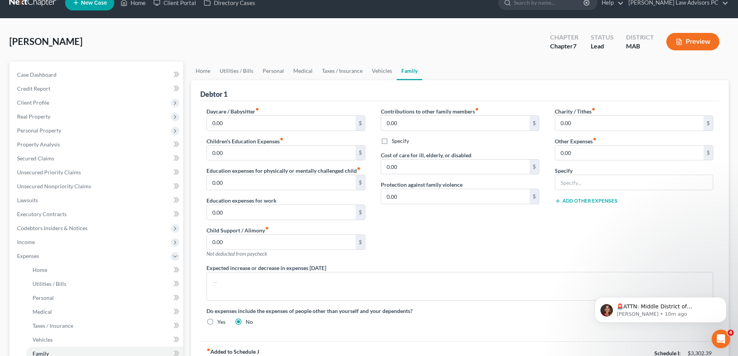
scroll to position [12, 0]
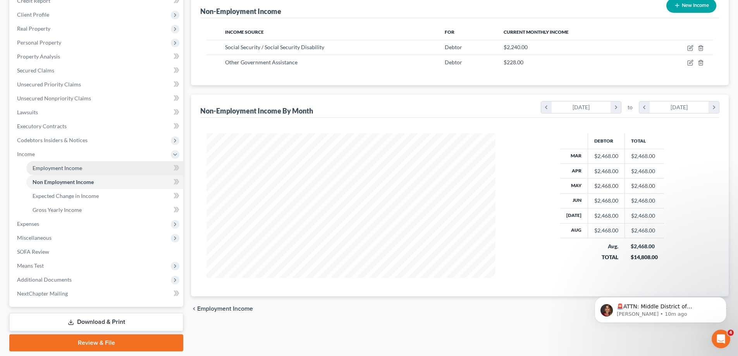
scroll to position [87, 0]
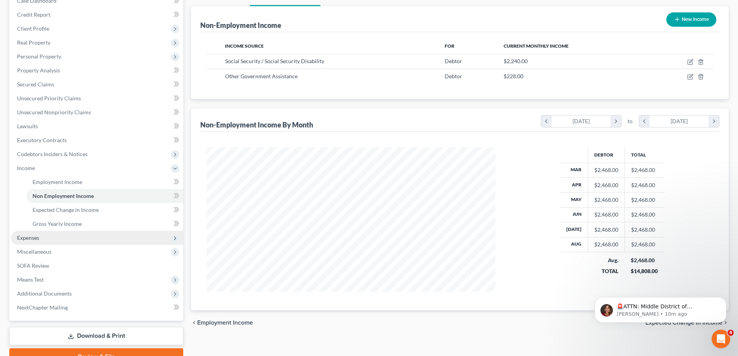
click at [51, 238] on span "Expenses" at bounding box center [97, 238] width 172 height 14
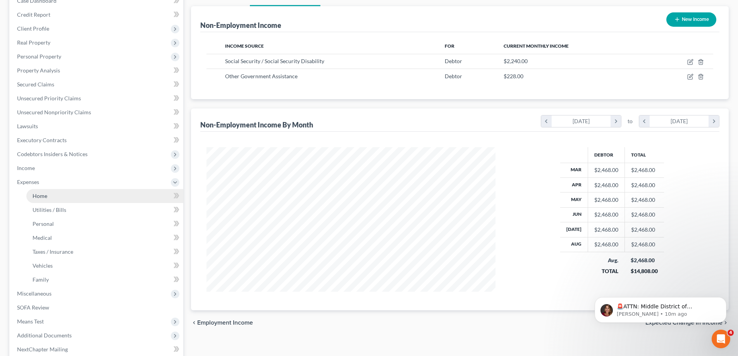
click at [57, 197] on link "Home" at bounding box center [104, 196] width 157 height 14
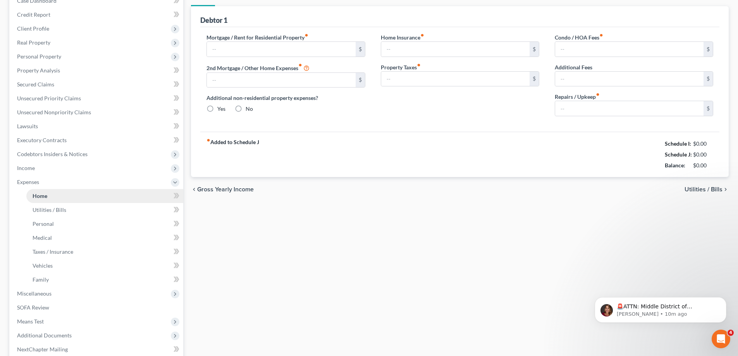
scroll to position [81, 0]
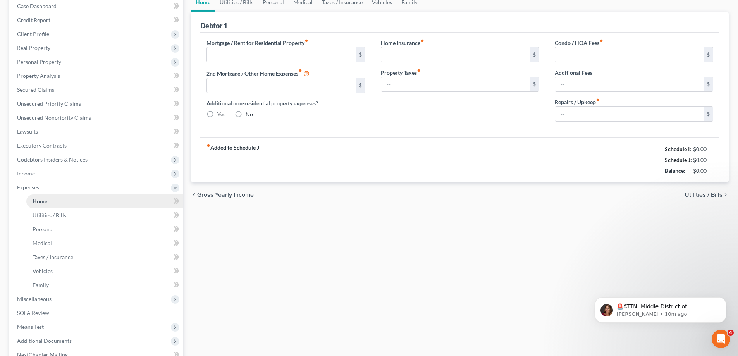
type input "2,061.00"
type input "0.00"
radio input "true"
type input "0.00"
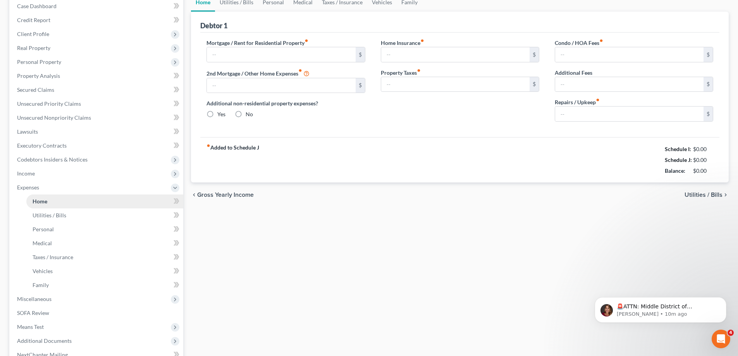
type input "0.00"
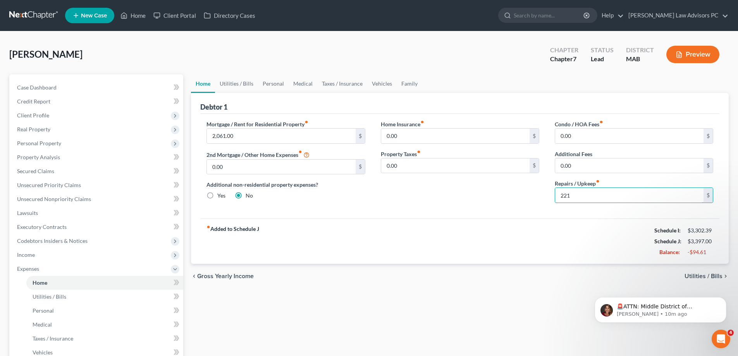
type input "221"
click at [702, 279] on span "Utilities / Bills" at bounding box center [704, 276] width 38 height 6
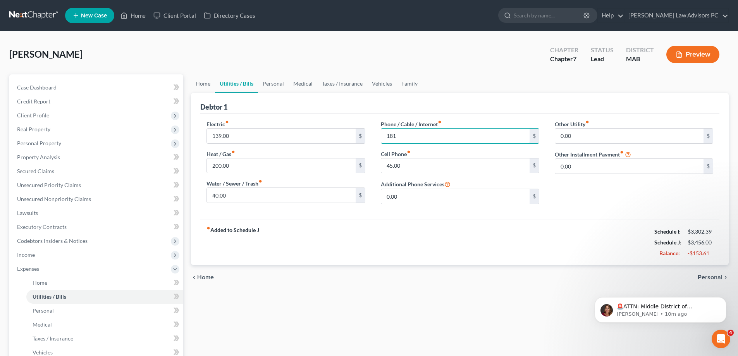
type input "181"
click at [712, 276] on span "Personal" at bounding box center [710, 277] width 25 height 6
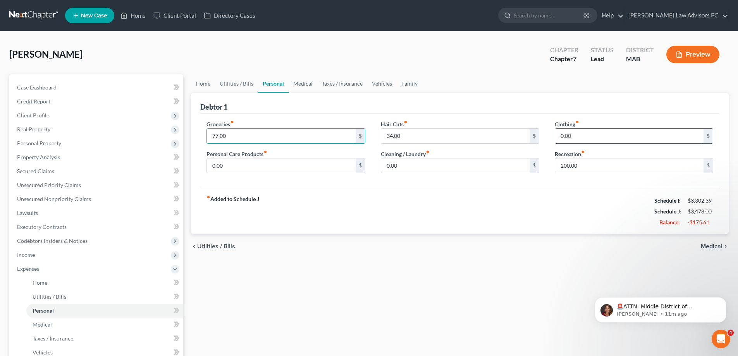
type input "77.00"
type input "26"
click at [424, 161] on input "0.00" at bounding box center [455, 165] width 148 height 15
type input "10"
type input "22"
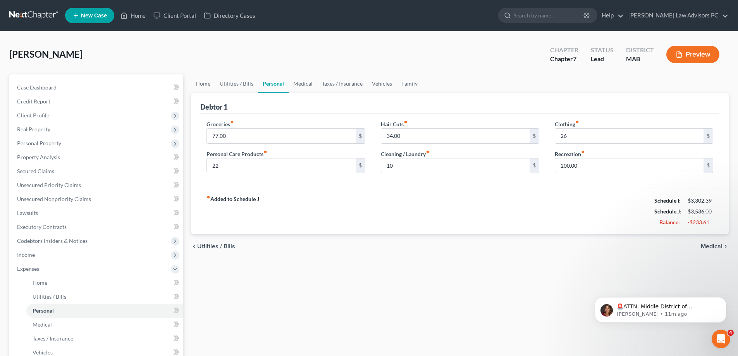
click at [708, 245] on span "Medical" at bounding box center [712, 246] width 22 height 6
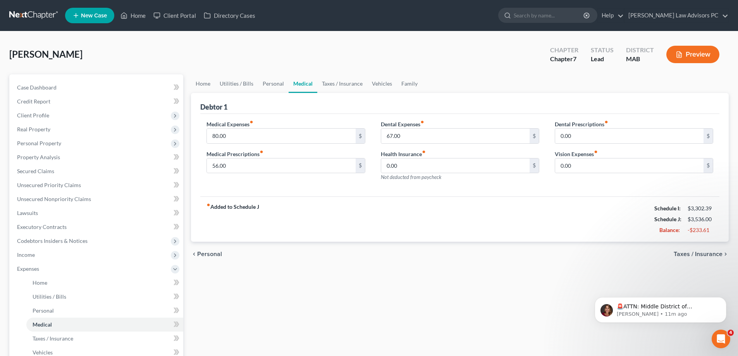
click at [712, 255] on span "Taxes / Insurance" at bounding box center [698, 254] width 49 height 6
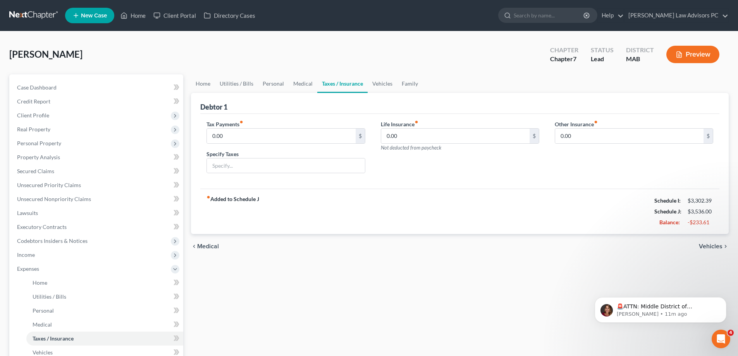
click at [708, 248] on span "Vehicles" at bounding box center [711, 246] width 24 height 6
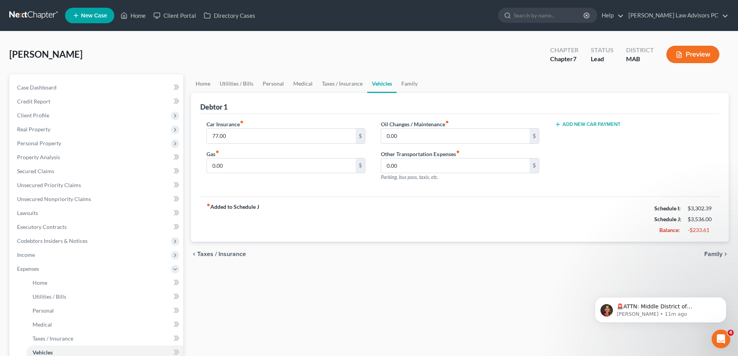
click at [721, 253] on span "Family" at bounding box center [713, 254] width 18 height 6
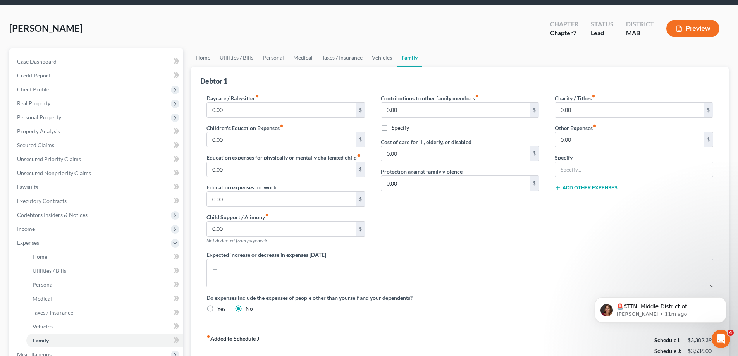
scroll to position [77, 0]
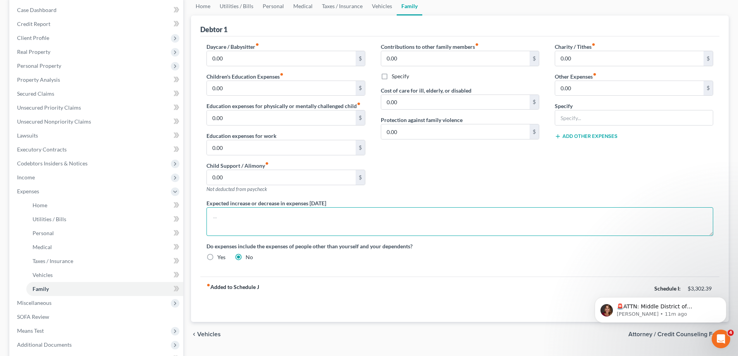
click at [249, 210] on textarea at bounding box center [459, 221] width 507 height 29
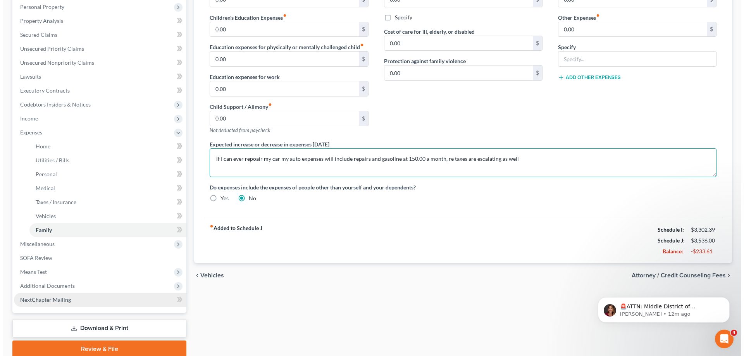
scroll to position [155, 0]
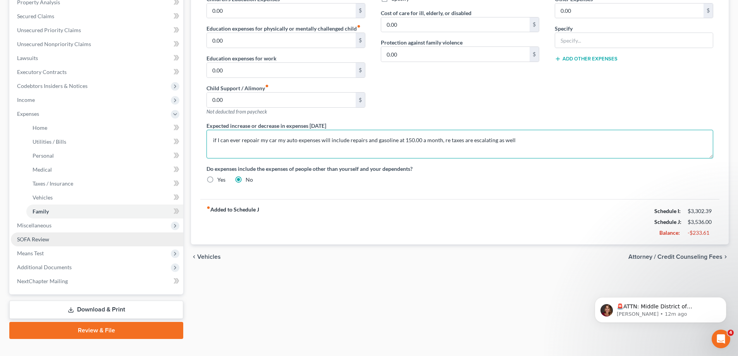
type textarea "if I can ever repoair my car my auto expenses will include repairs and gasoline…"
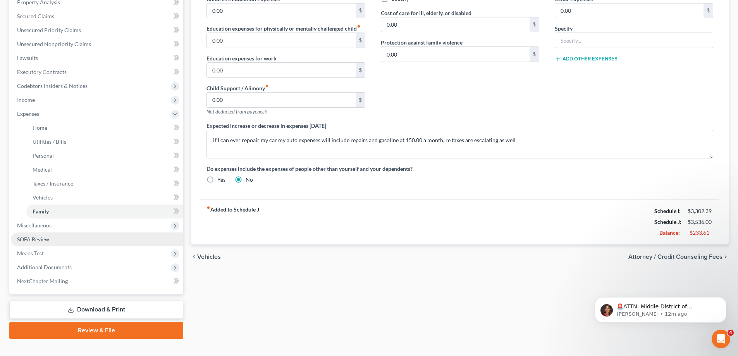
click at [88, 237] on link "SOFA Review" at bounding box center [97, 239] width 172 height 14
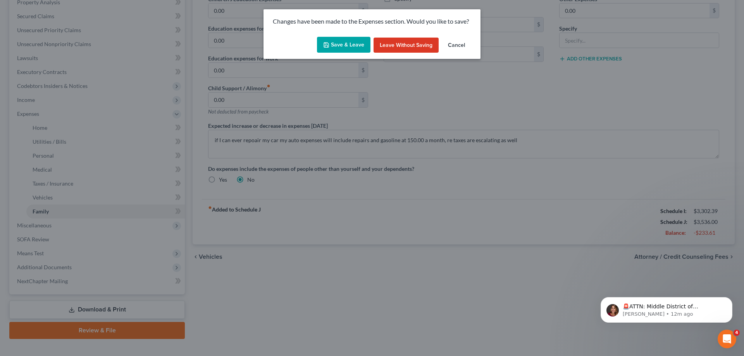
click at [346, 39] on button "Save & Leave" at bounding box center [343, 45] width 53 height 16
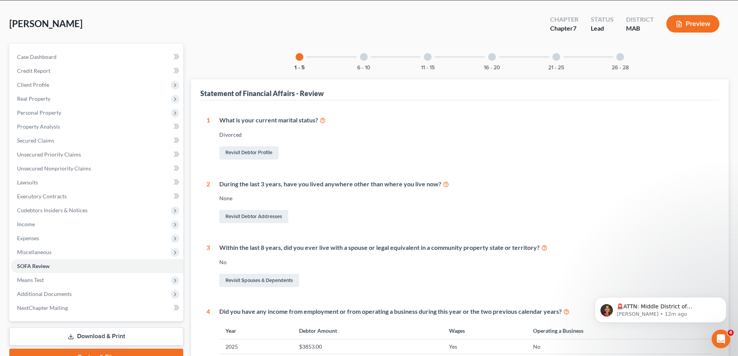
scroll to position [77, 0]
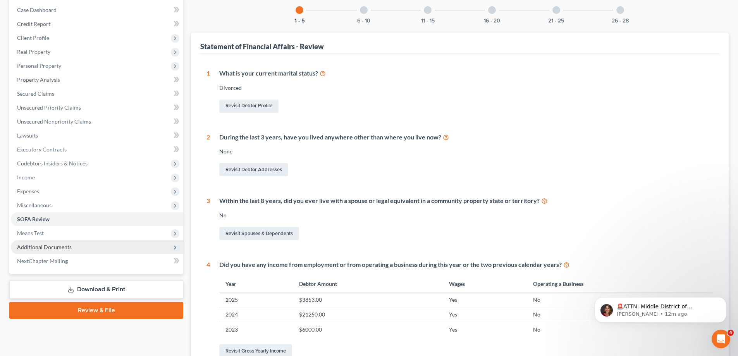
click at [100, 242] on span "Additional Documents" at bounding box center [97, 247] width 172 height 14
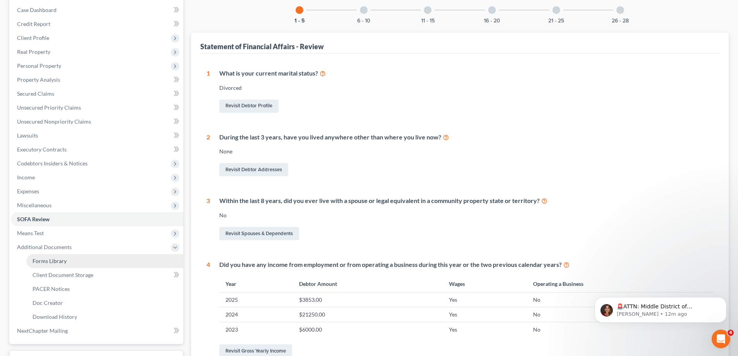
click at [101, 256] on link "Forms Library" at bounding box center [104, 261] width 157 height 14
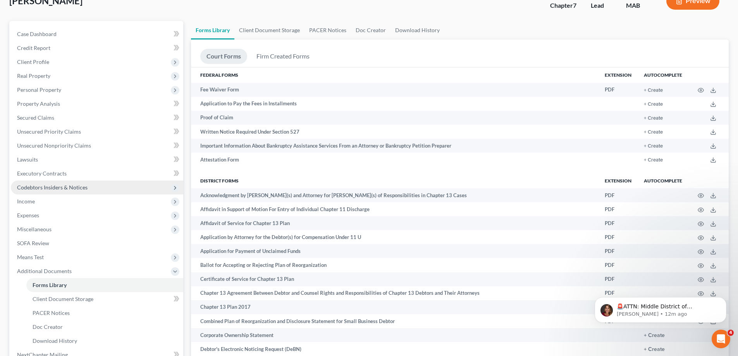
scroll to position [77, 0]
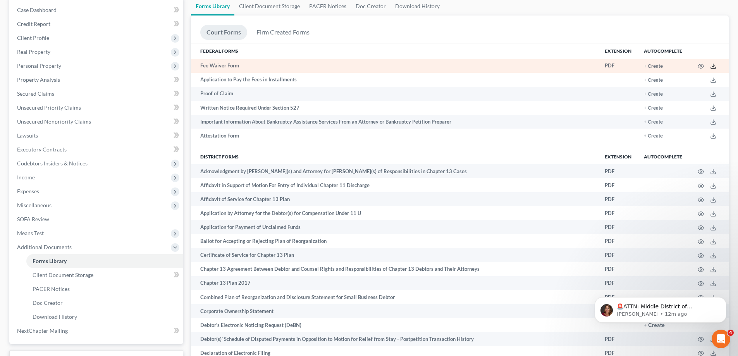
click at [711, 65] on icon at bounding box center [713, 66] width 6 height 6
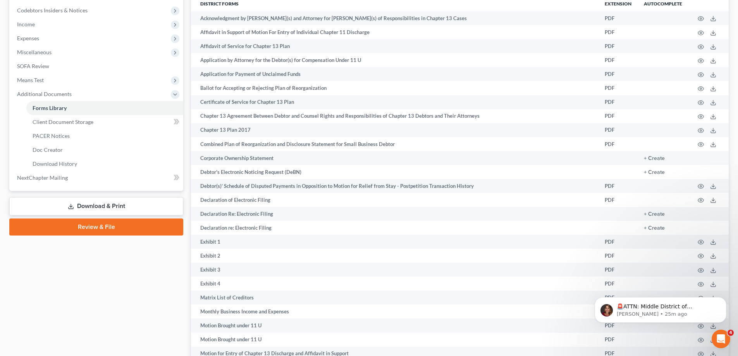
scroll to position [232, 0]
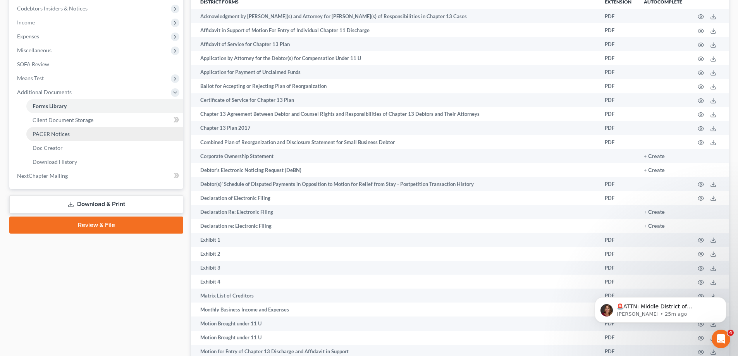
click at [84, 223] on link "Review & File" at bounding box center [96, 225] width 174 height 17
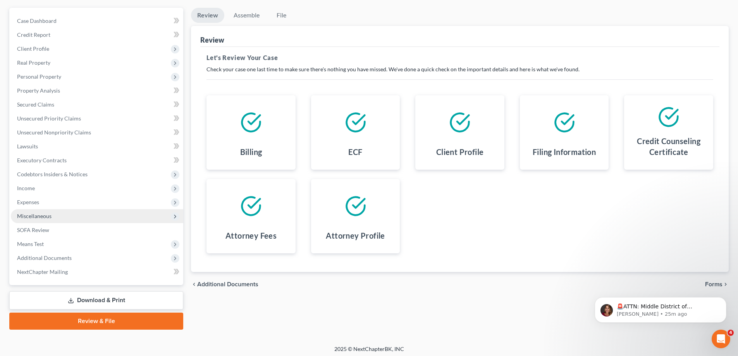
scroll to position [70, 0]
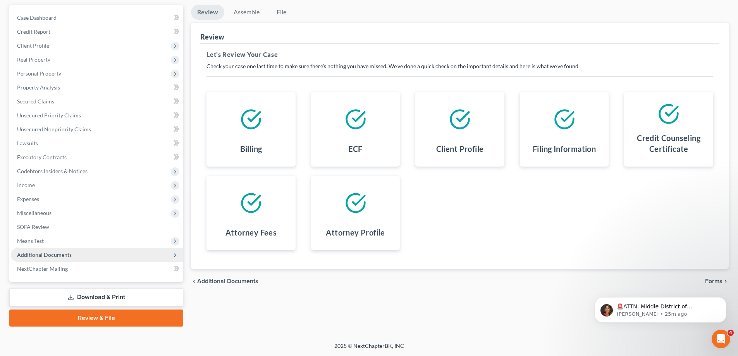
click at [63, 251] on span "Additional Documents" at bounding box center [97, 255] width 172 height 14
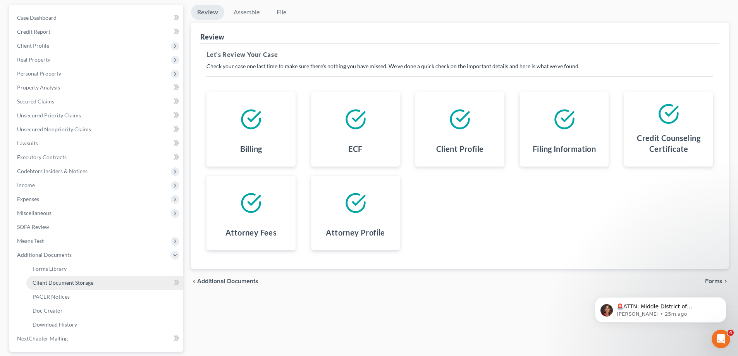
click at [78, 280] on span "Client Document Storage" at bounding box center [63, 282] width 61 height 7
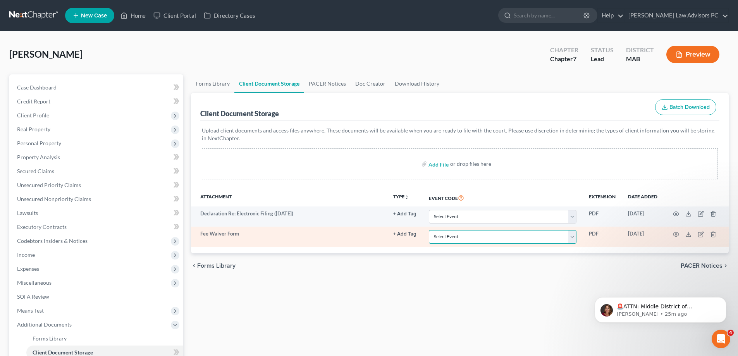
click at [571, 239] on select "Select Event Certificate of Credit Counseling Chapter 13 Calculation of Disposa…" at bounding box center [503, 237] width 148 height 14
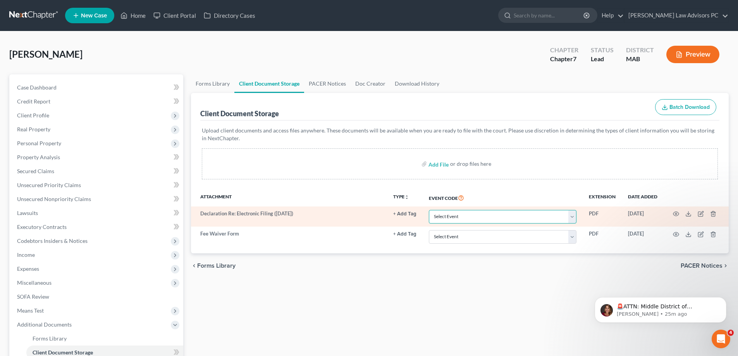
click at [570, 218] on select "Select Event Certificate of Credit Counseling Chapter 13 Calculation of Disposa…" at bounding box center [503, 217] width 148 height 14
select select "5"
click at [429, 210] on select "Select Event Certificate of Credit Counseling Chapter 13 Calculation of Disposa…" at bounding box center [503, 217] width 148 height 14
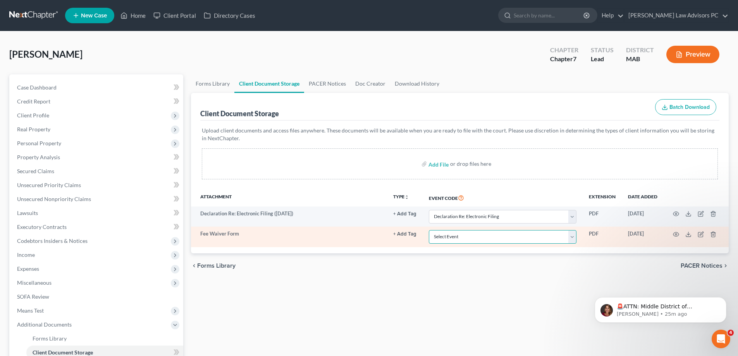
click at [575, 241] on select "Select Event Certificate of Credit Counseling Chapter 13 Calculation of Disposa…" at bounding box center [503, 237] width 148 height 14
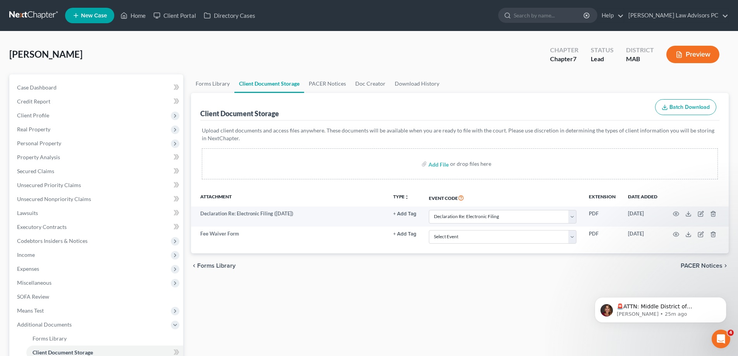
click at [340, 275] on div "chevron_left Forms Library PACER Notices chevron_right" at bounding box center [460, 265] width 538 height 25
